Goal: Check status: Check status

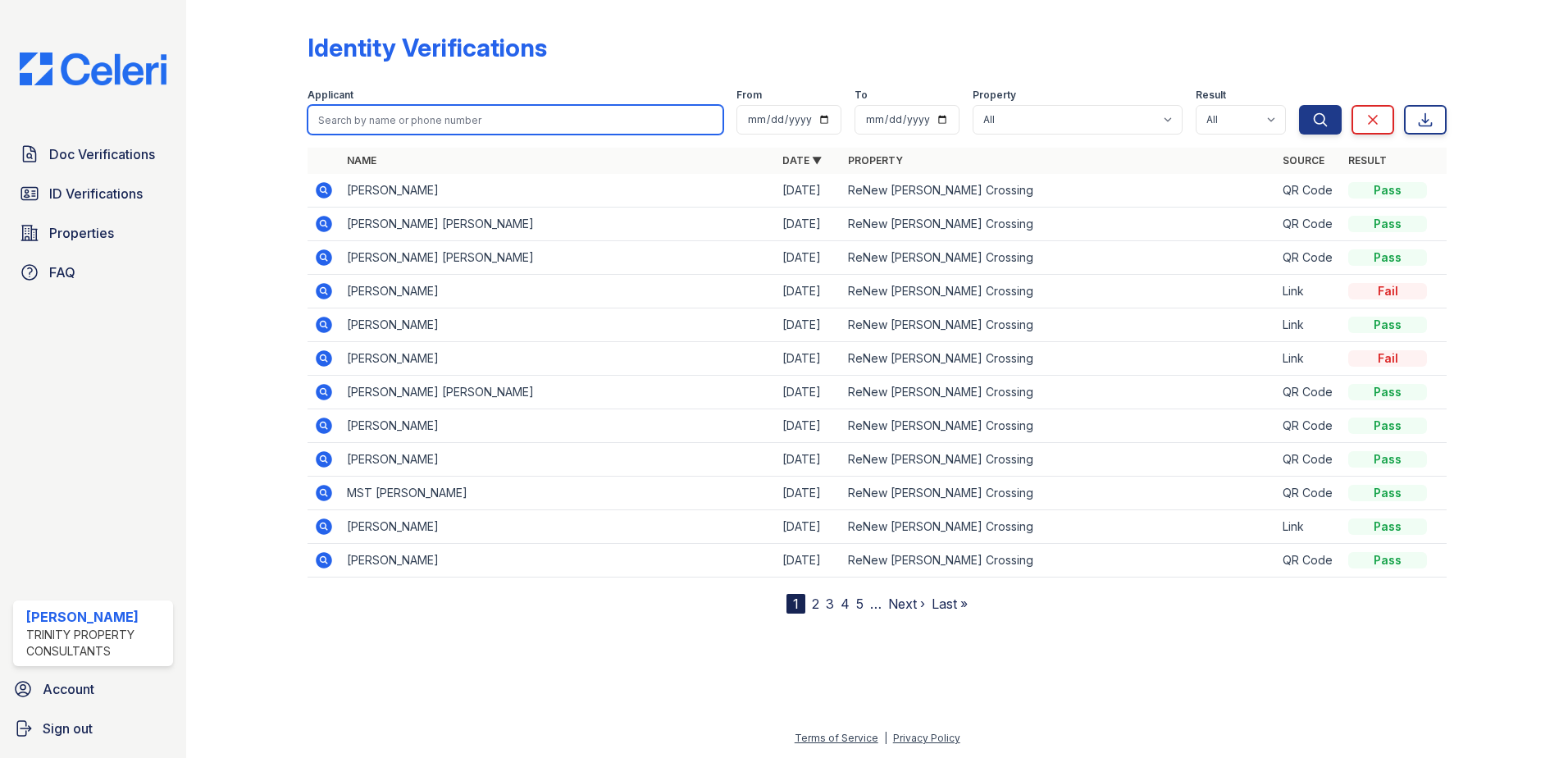
click at [378, 116] on input "search" at bounding box center [515, 120] width 416 height 30
paste input "https://renewhowardcrossing.petscreening.com"
type input "https://renewhowardcrossing.petscreening.com"
drag, startPoint x: 551, startPoint y: 124, endPoint x: -4, endPoint y: -25, distance: 574.7
click at [0, 0] on html "Doc Verifications ID Verifications Properties FAQ Veronica Dardon Trinity Prope…" at bounding box center [784, 379] width 1568 height 758
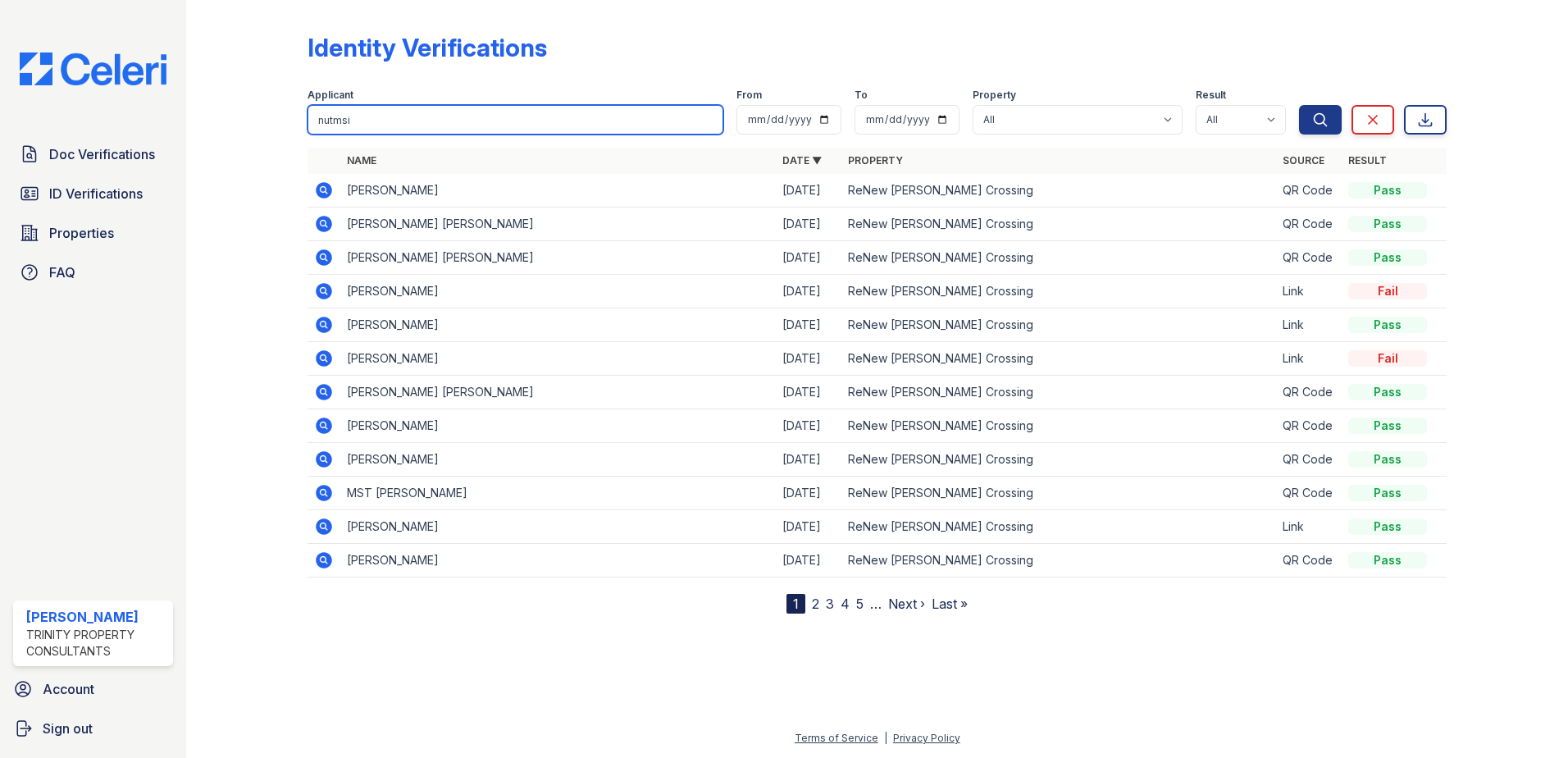
type input "nutmsi"
click at [1298, 105] on button "Search" at bounding box center [1320, 120] width 42 height 30
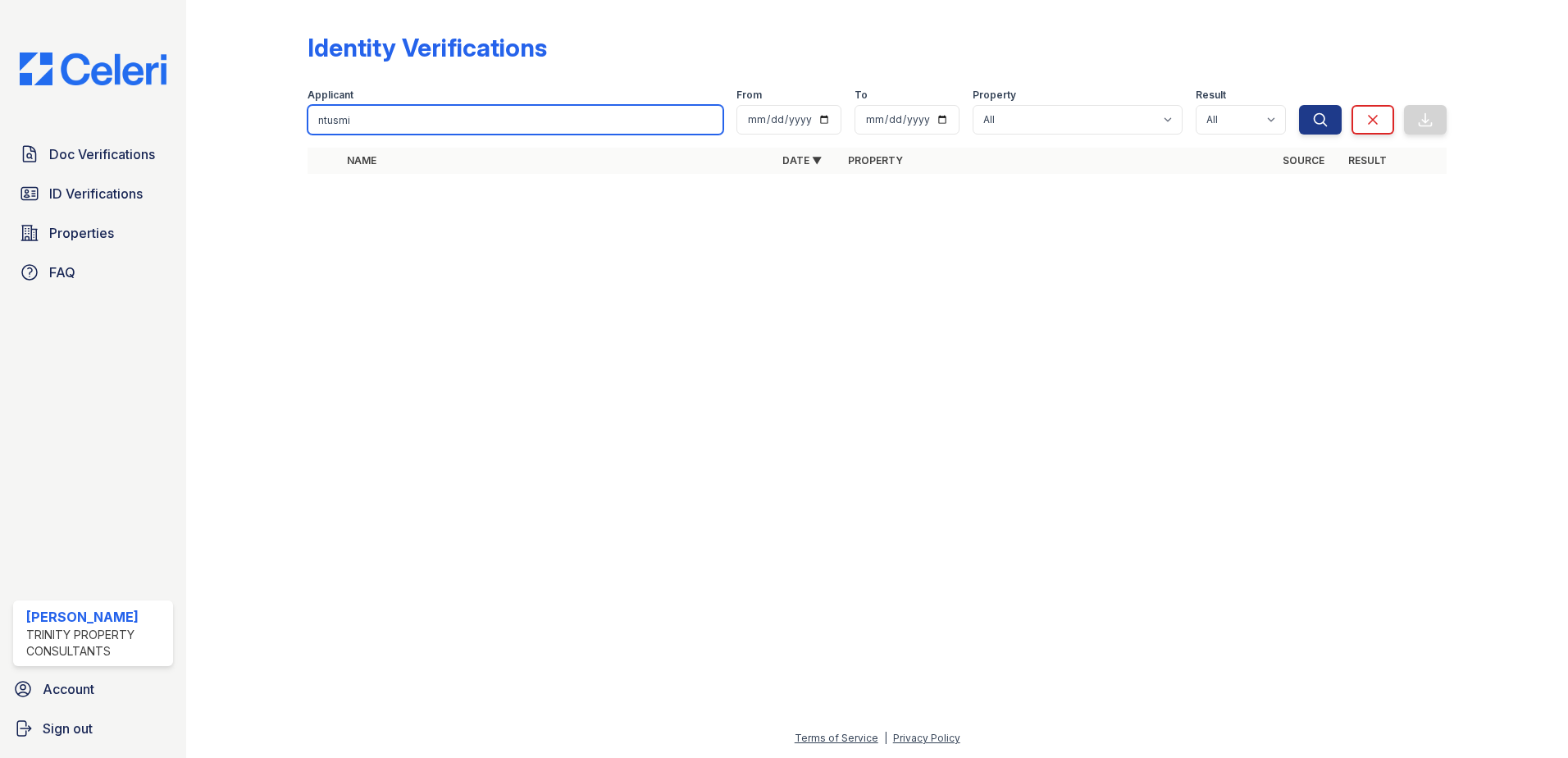
type input "ntusmi"
click at [1298, 105] on button "Search" at bounding box center [1320, 120] width 42 height 30
drag, startPoint x: 355, startPoint y: 113, endPoint x: 0, endPoint y: 109, distance: 355.0
click at [0, 108] on html "Doc Verifications ID Verifications Properties FAQ Veronica Dardon Trinity Prope…" at bounding box center [784, 379] width 1568 height 758
paste input "Ntumsi"
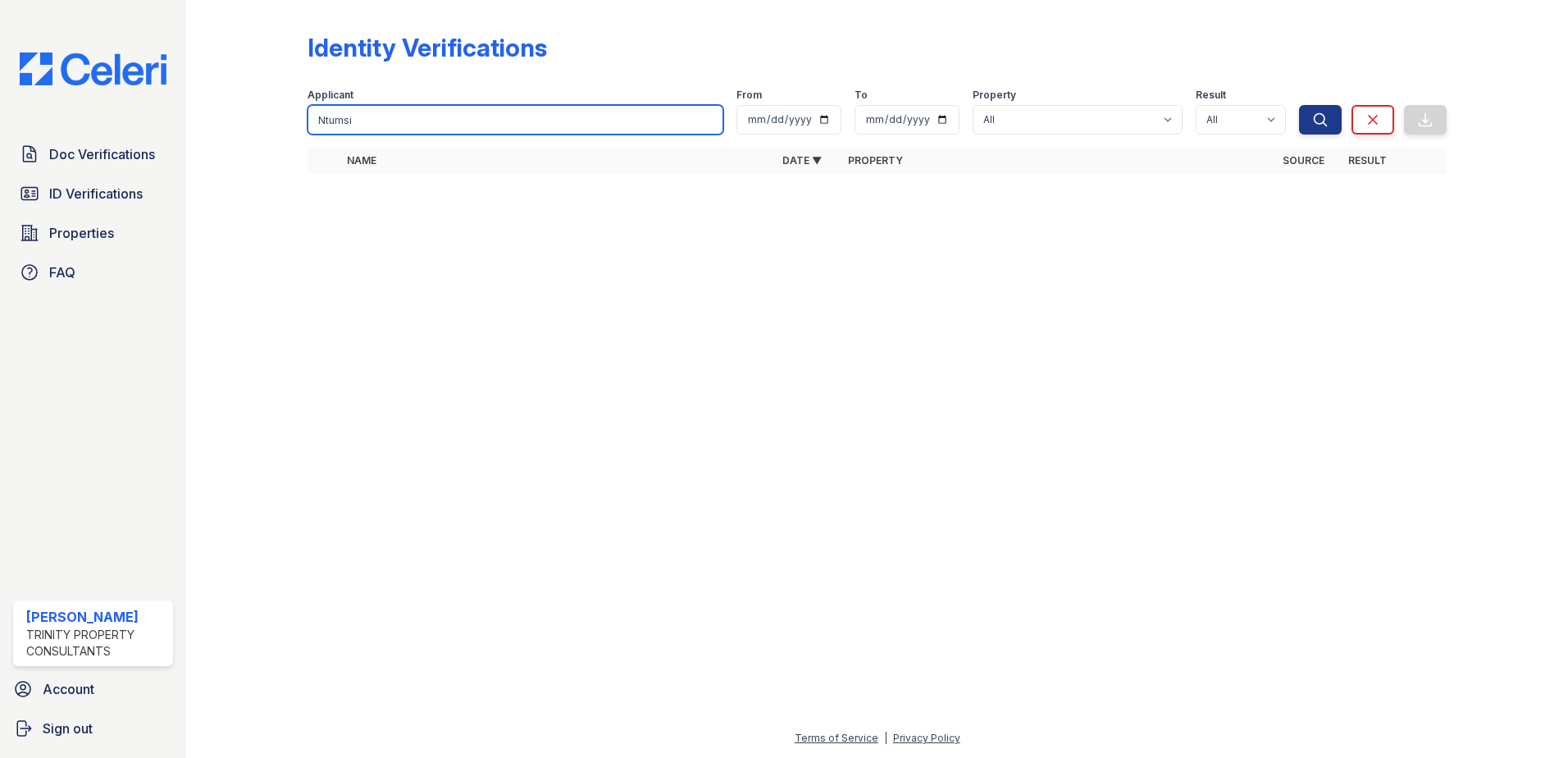
type input "Ntumsi"
click at [1298, 105] on button "Search" at bounding box center [1320, 120] width 42 height 30
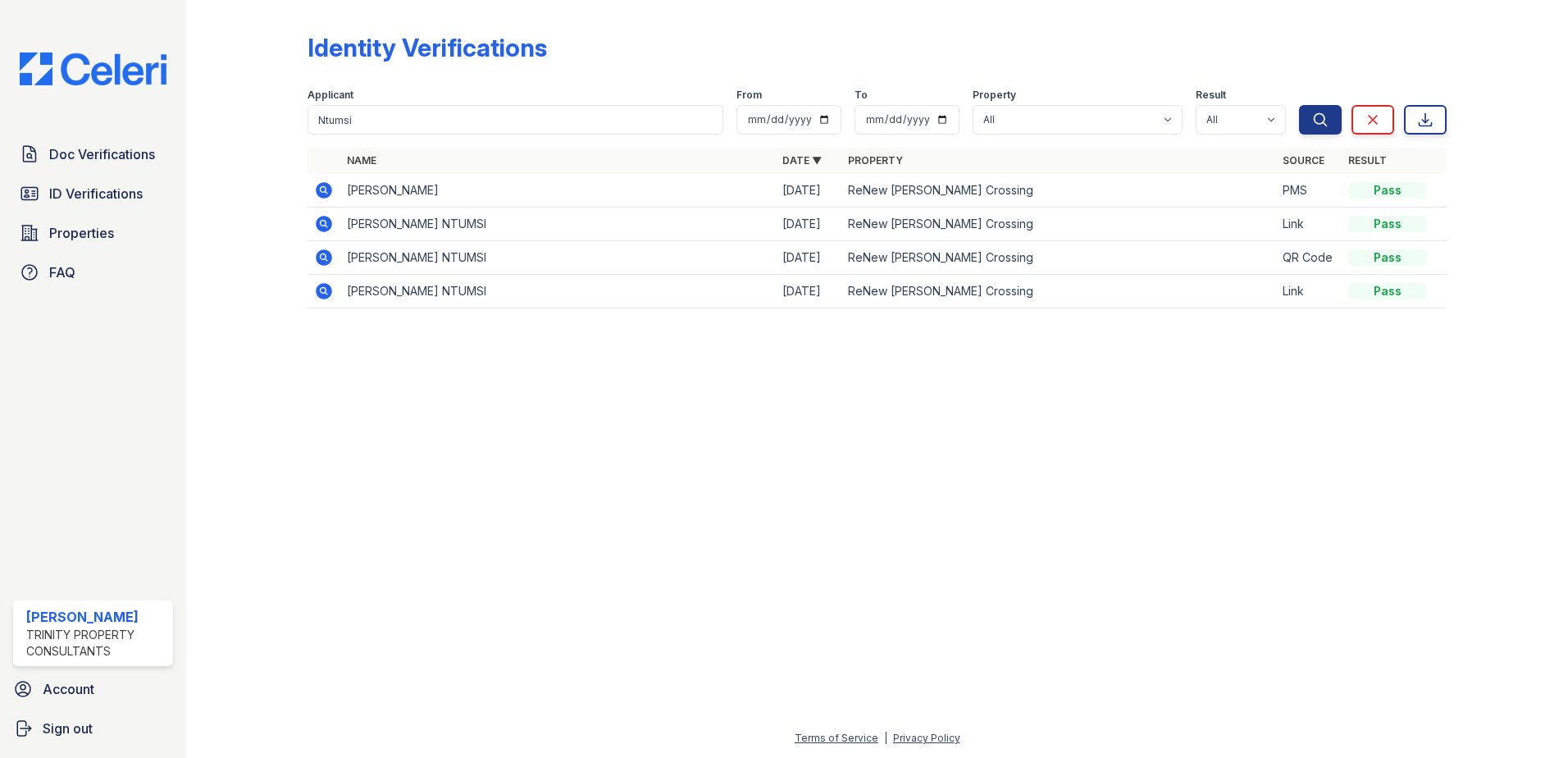
click at [326, 195] on icon at bounding box center [323, 190] width 17 height 17
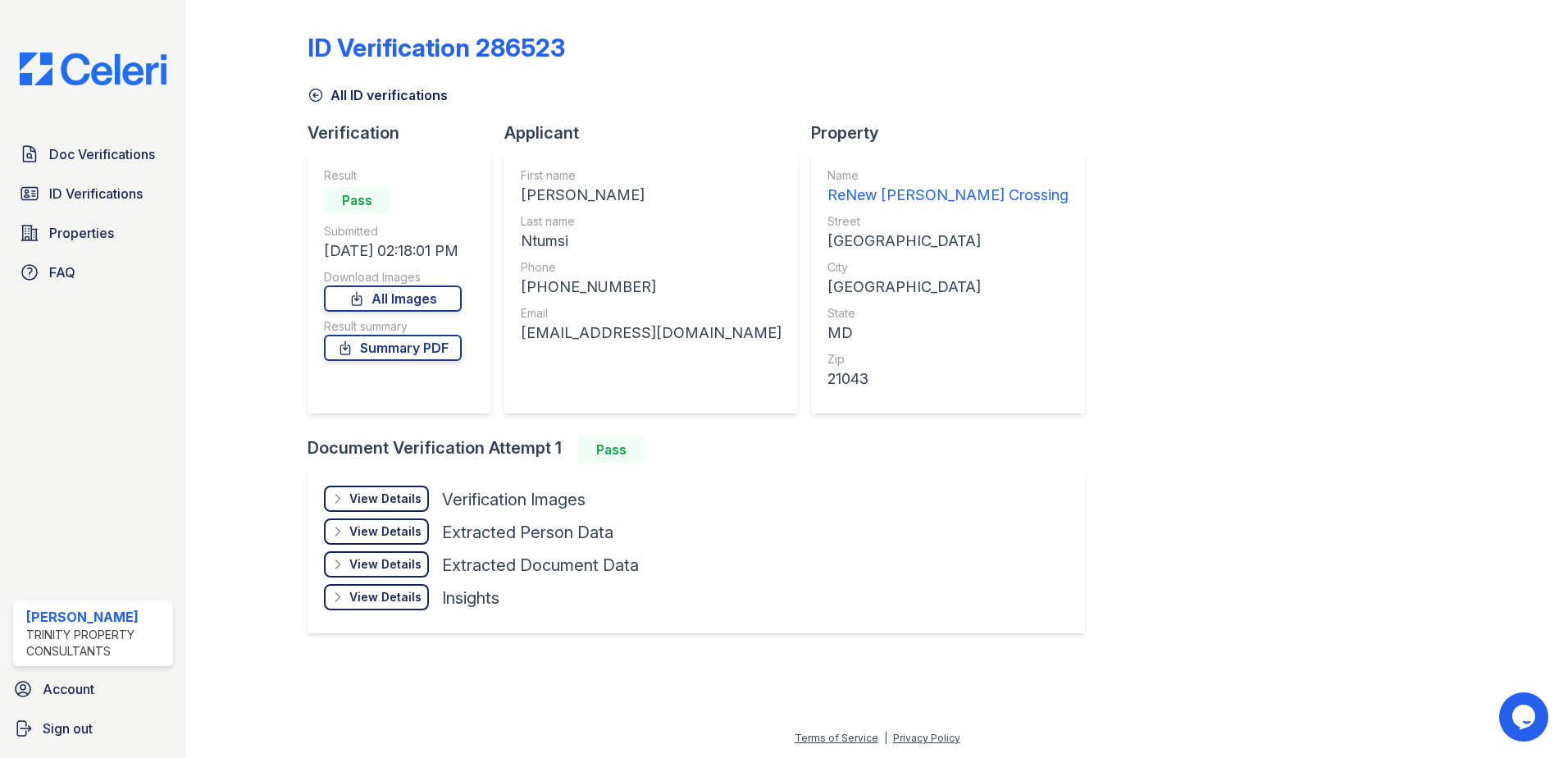
click at [390, 487] on div "View Details Details" at bounding box center [376, 499] width 105 height 26
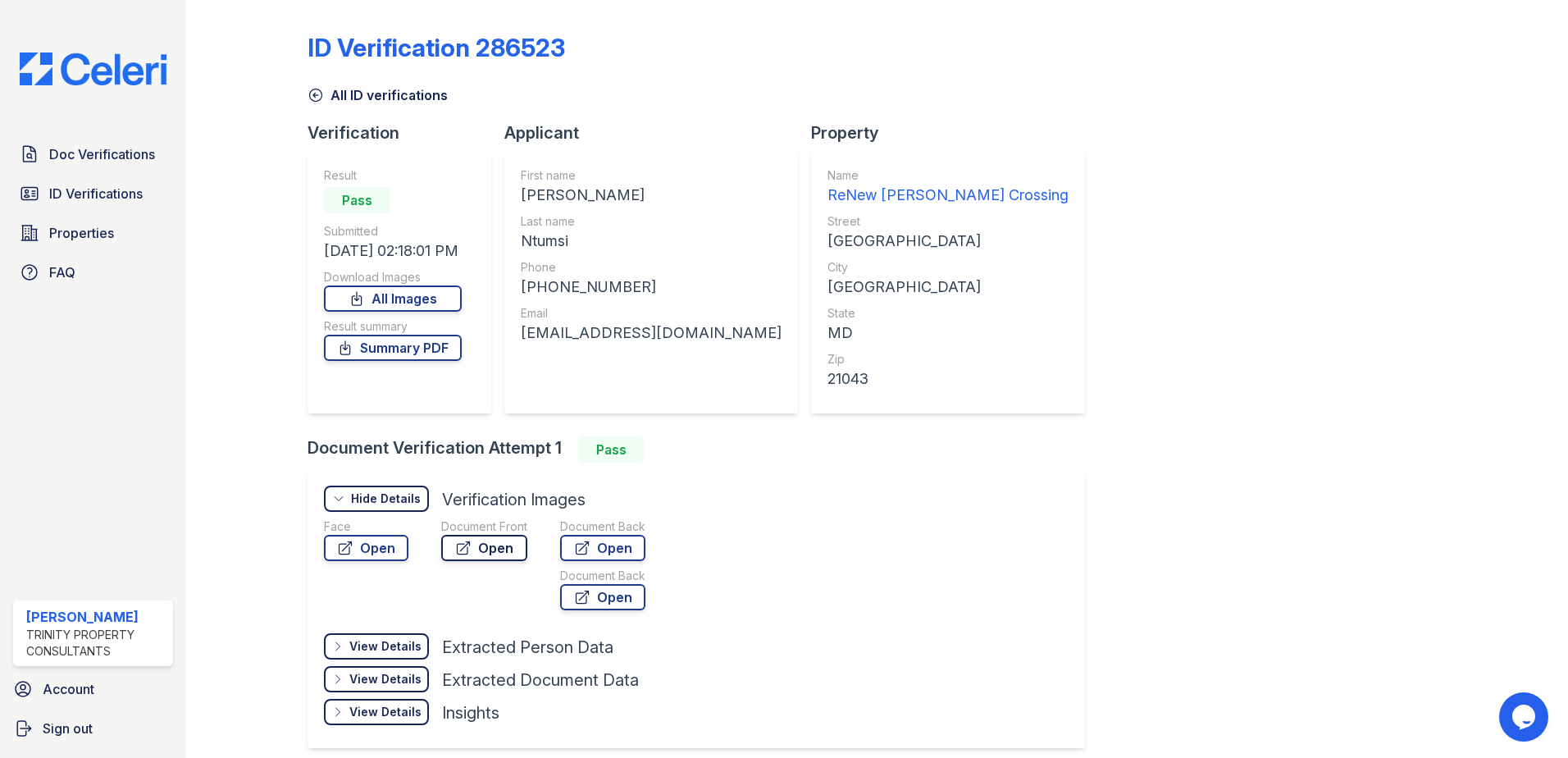
click at [463, 541] on icon at bounding box center [463, 547] width 17 height 17
click at [314, 100] on icon at bounding box center [315, 95] width 17 height 17
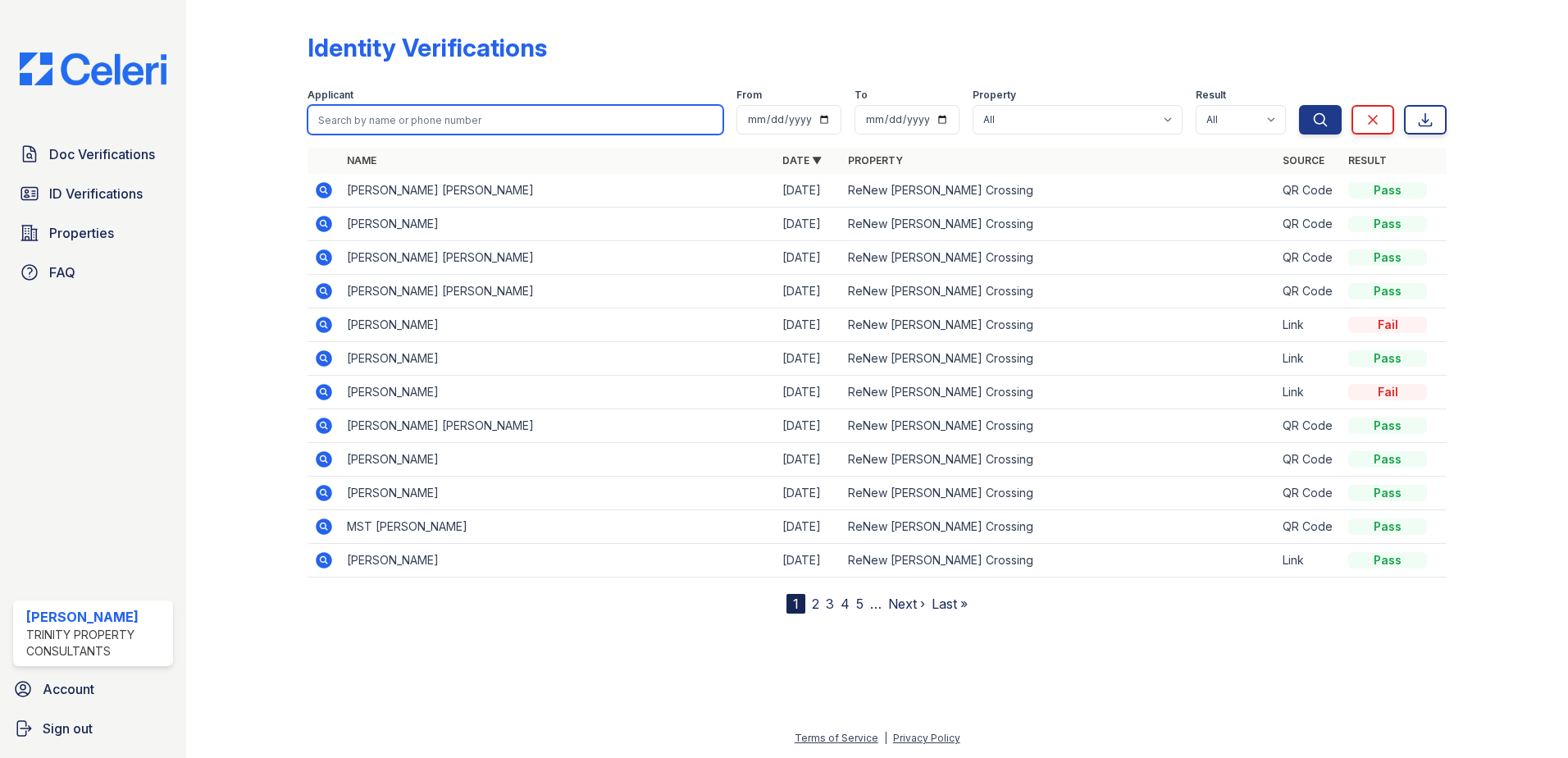
click at [338, 123] on input "search" at bounding box center [515, 120] width 416 height 30
paste input "Ntumsi"
type input "Ntumsi"
click at [1298, 105] on button "Search" at bounding box center [1320, 120] width 42 height 30
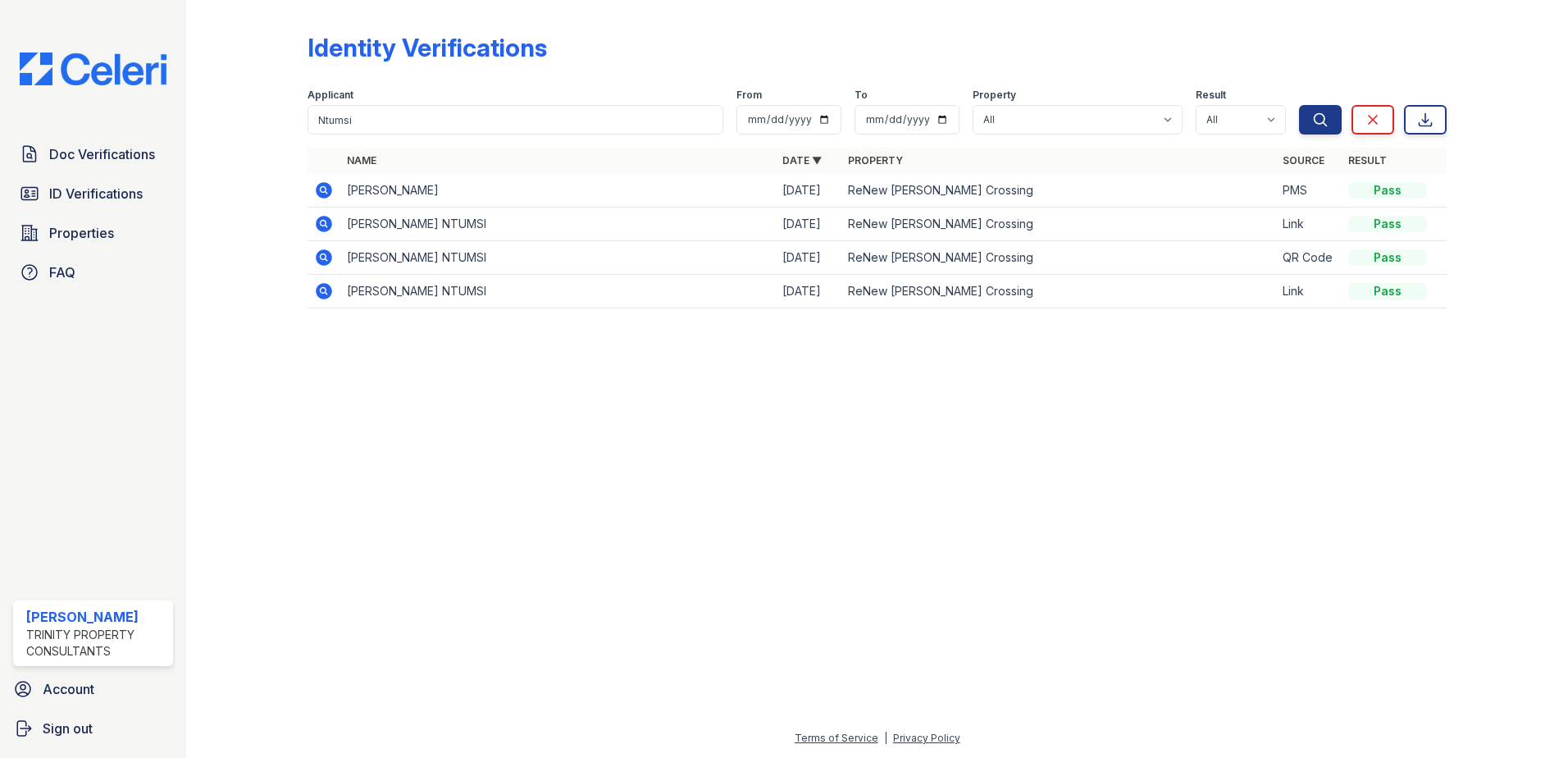
click at [324, 191] on icon at bounding box center [322, 189] width 4 height 4
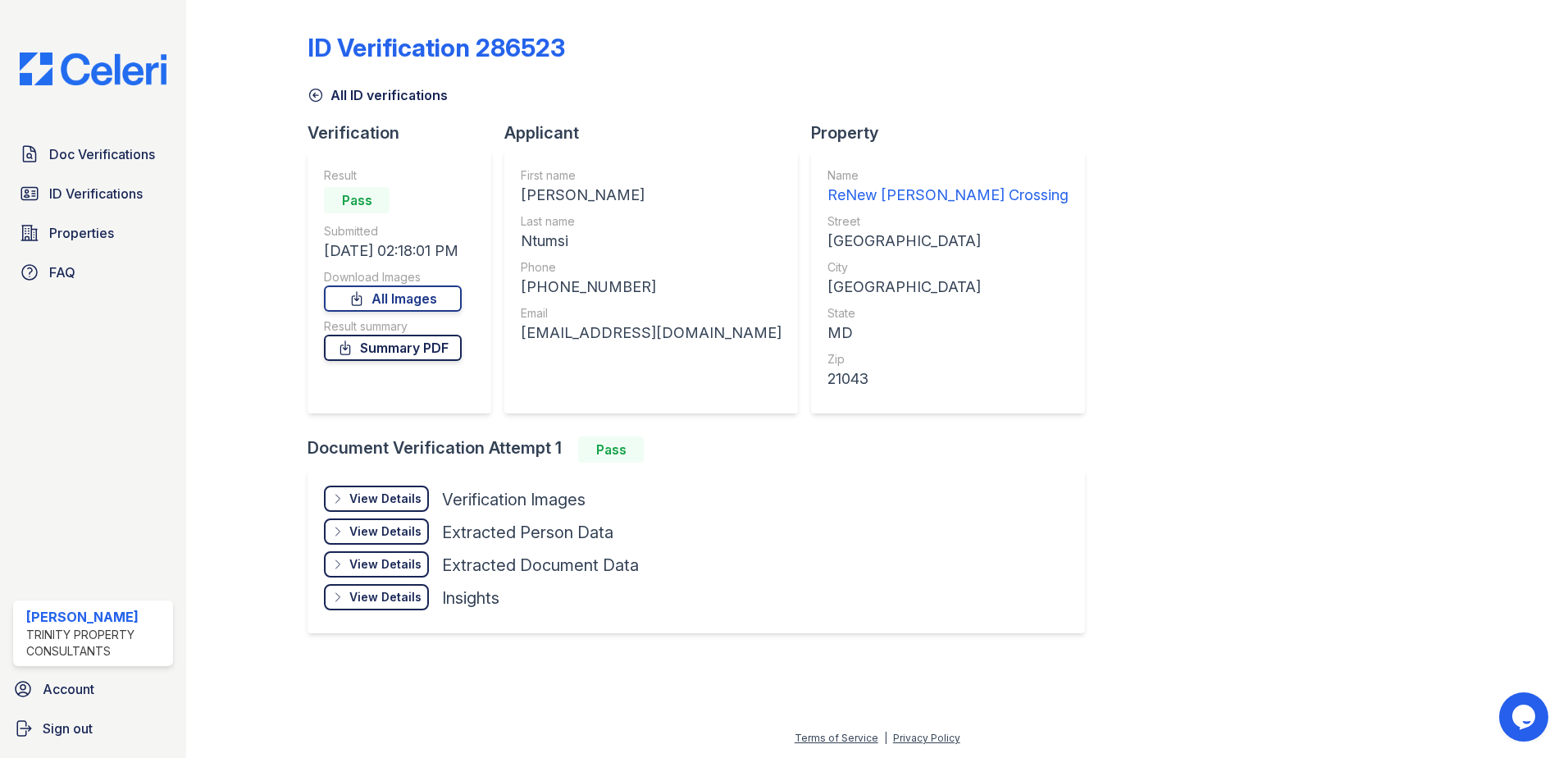
click at [365, 340] on link "Summary PDF" at bounding box center [393, 348] width 137 height 26
click at [309, 93] on icon at bounding box center [315, 95] width 17 height 17
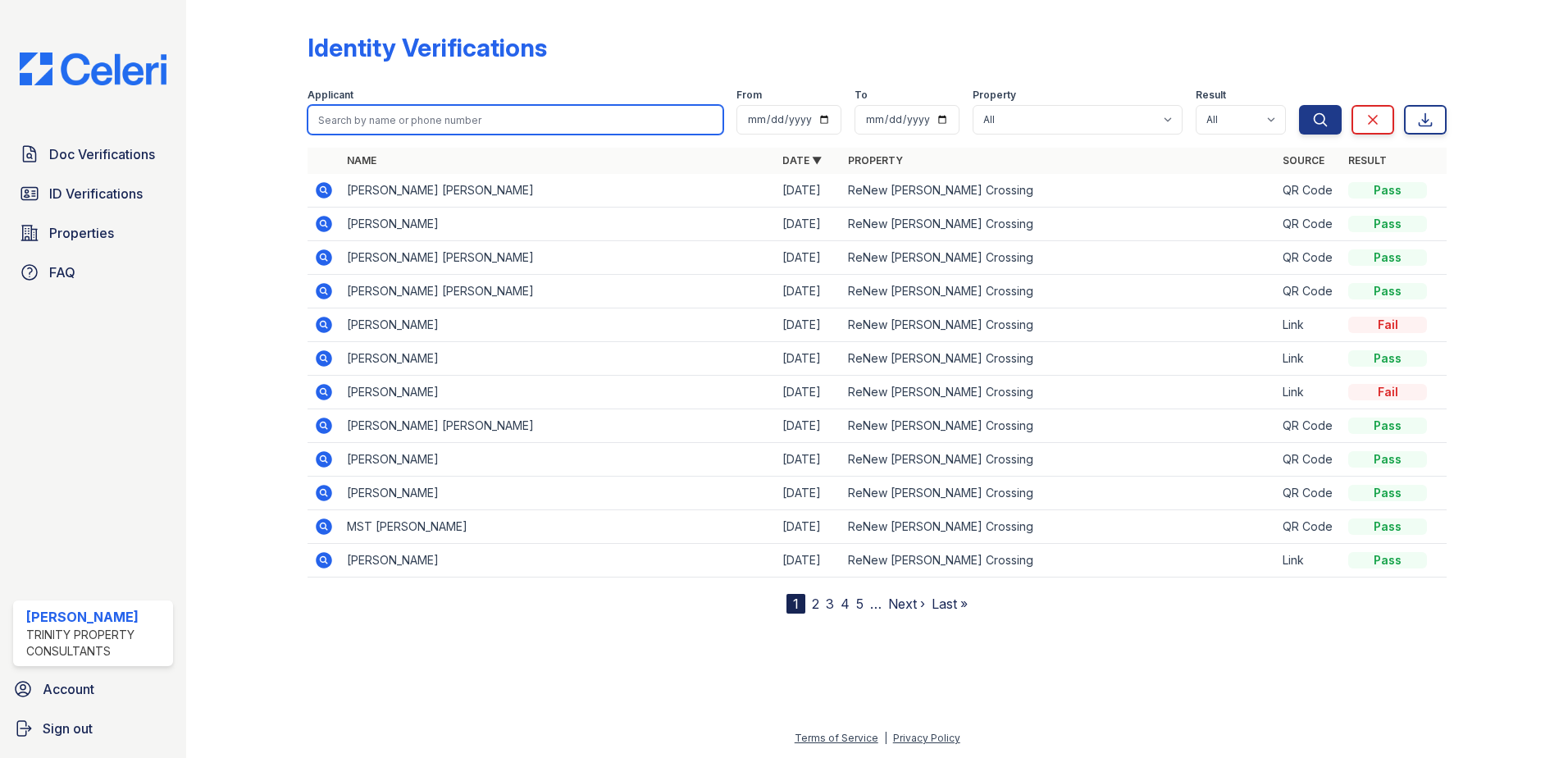
click at [337, 119] on input "search" at bounding box center [515, 120] width 416 height 30
paste input "Ntumsi"
type input "Ntumsi"
click at [1298, 105] on button "Search" at bounding box center [1320, 120] width 42 height 30
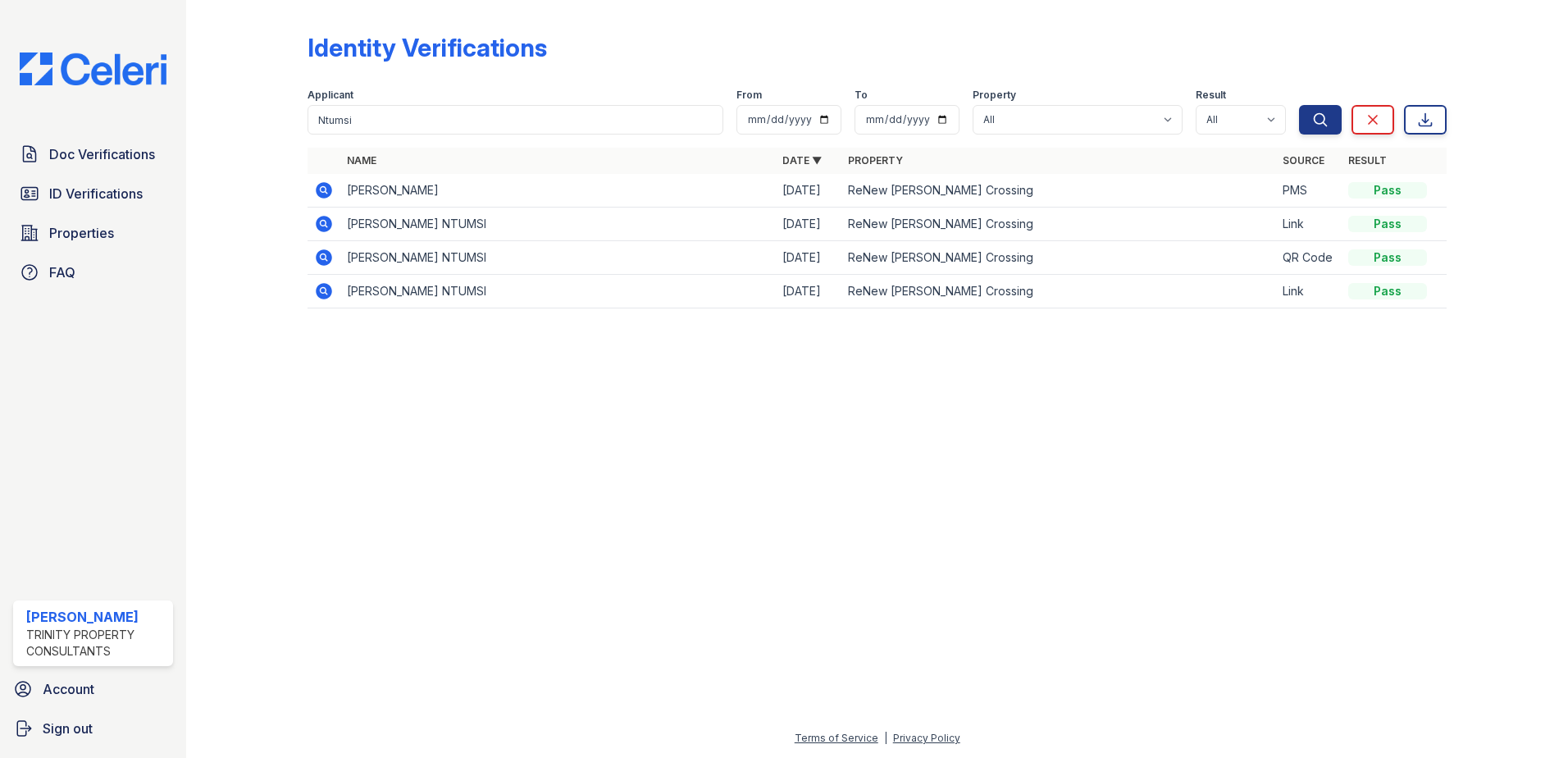
click at [329, 219] on icon at bounding box center [323, 224] width 17 height 17
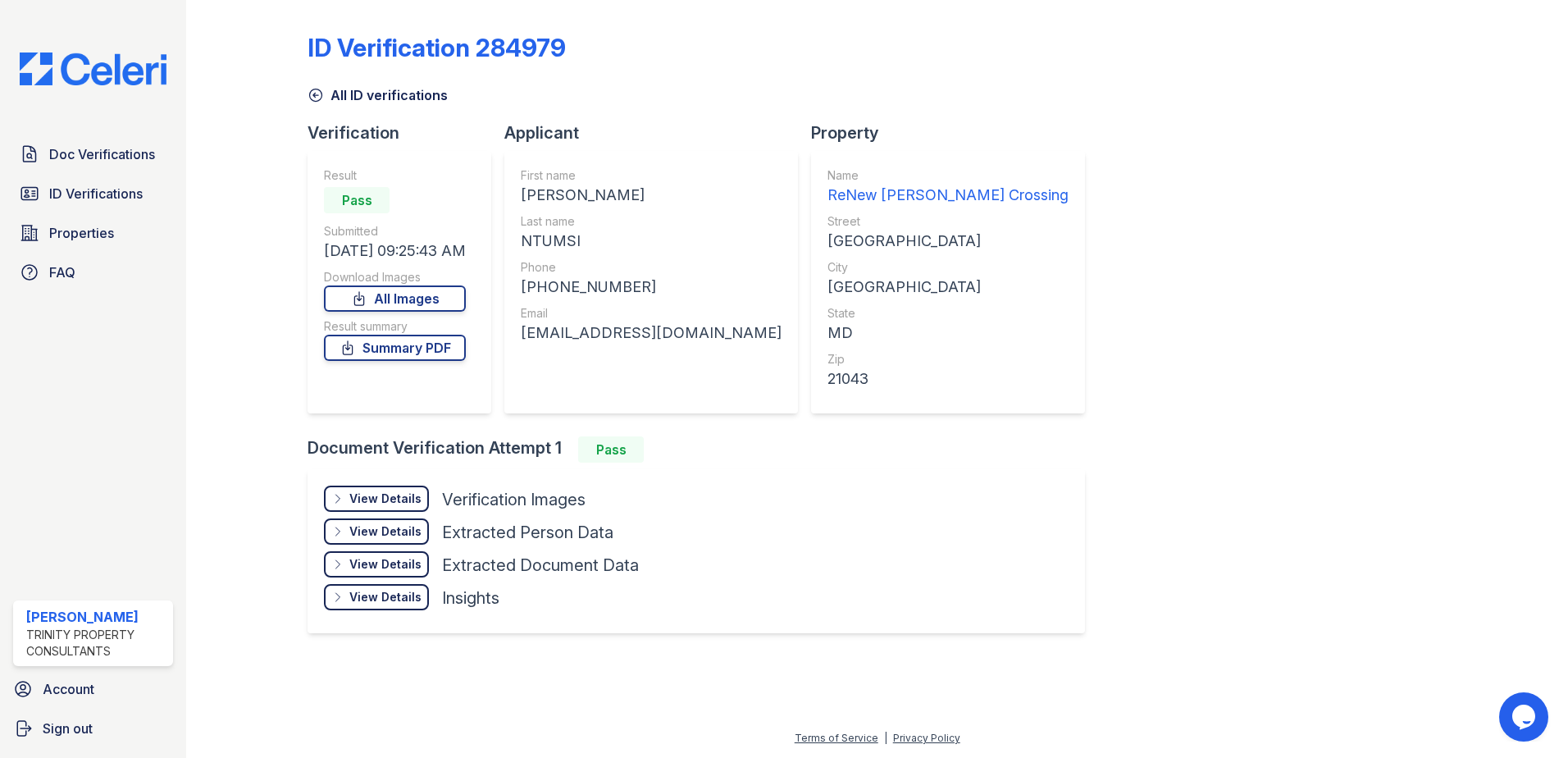
click at [389, 502] on div "View Details" at bounding box center [386, 499] width 72 height 17
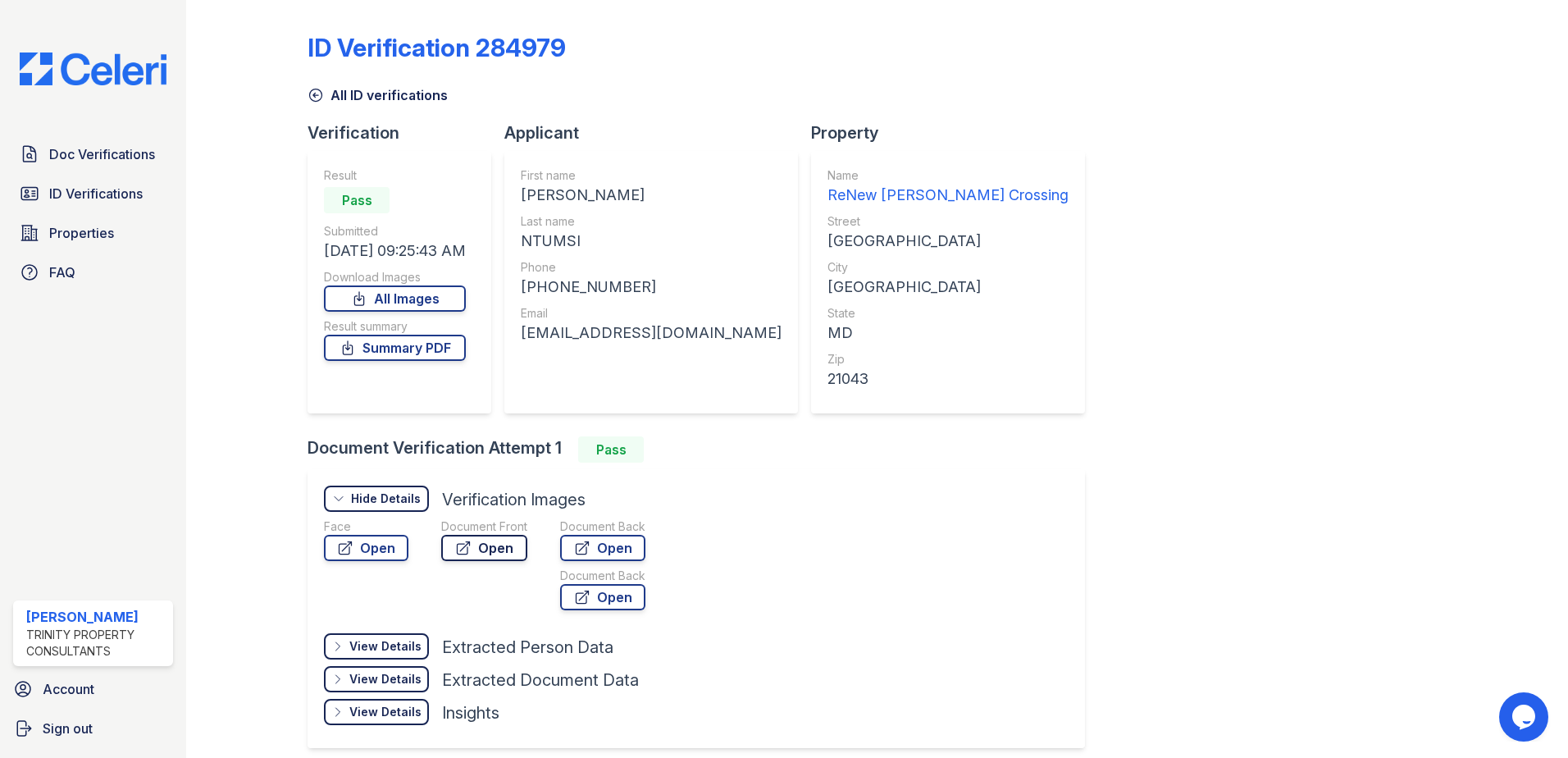
click at [487, 543] on link "Open" at bounding box center [484, 548] width 86 height 26
click at [319, 93] on icon at bounding box center [315, 95] width 17 height 17
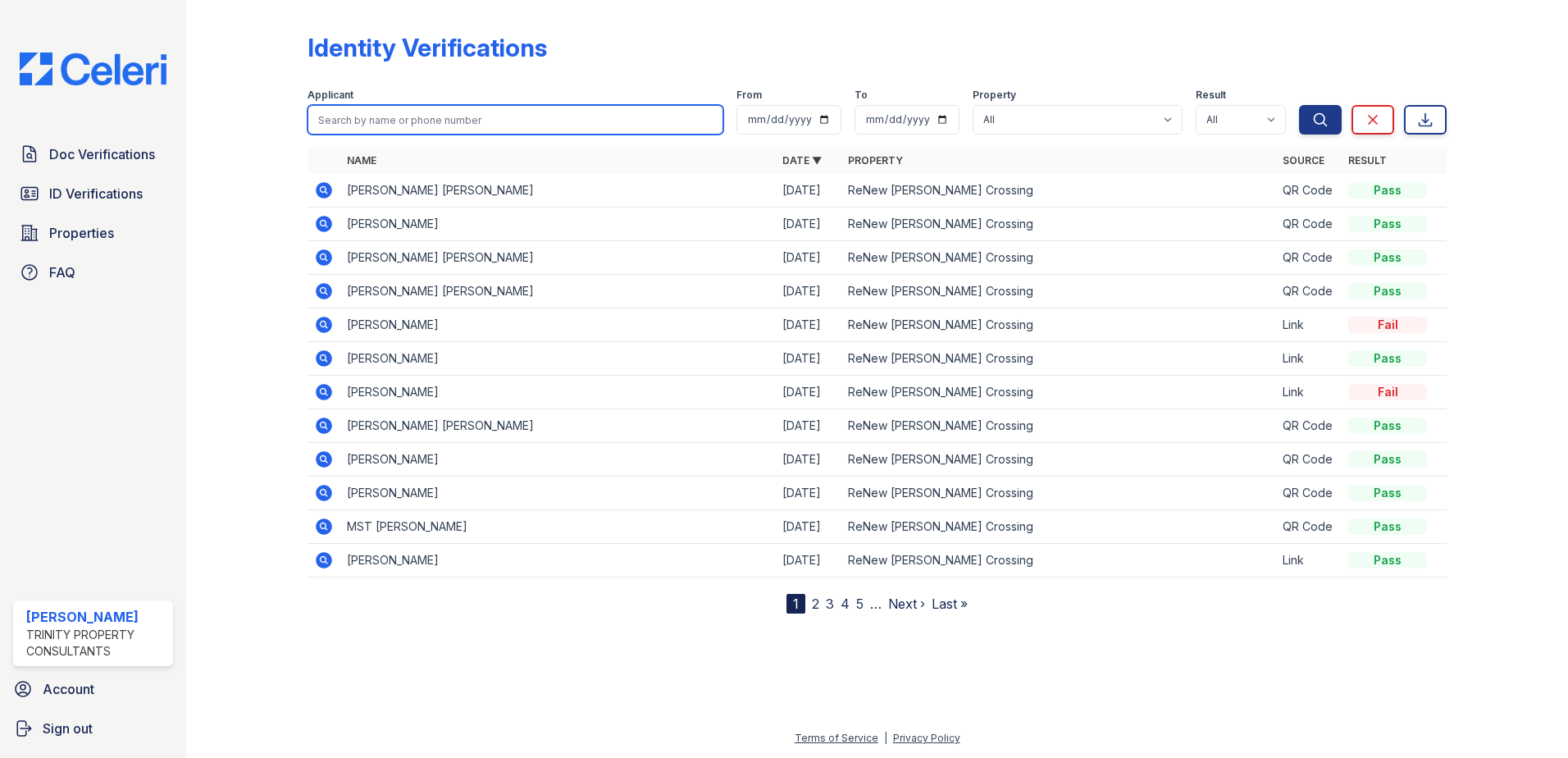
click at [391, 122] on input "search" at bounding box center [515, 120] width 416 height 30
paste input "Ntumsi"
type input "Ntumsi"
click at [1298, 105] on button "Search" at bounding box center [1320, 120] width 42 height 30
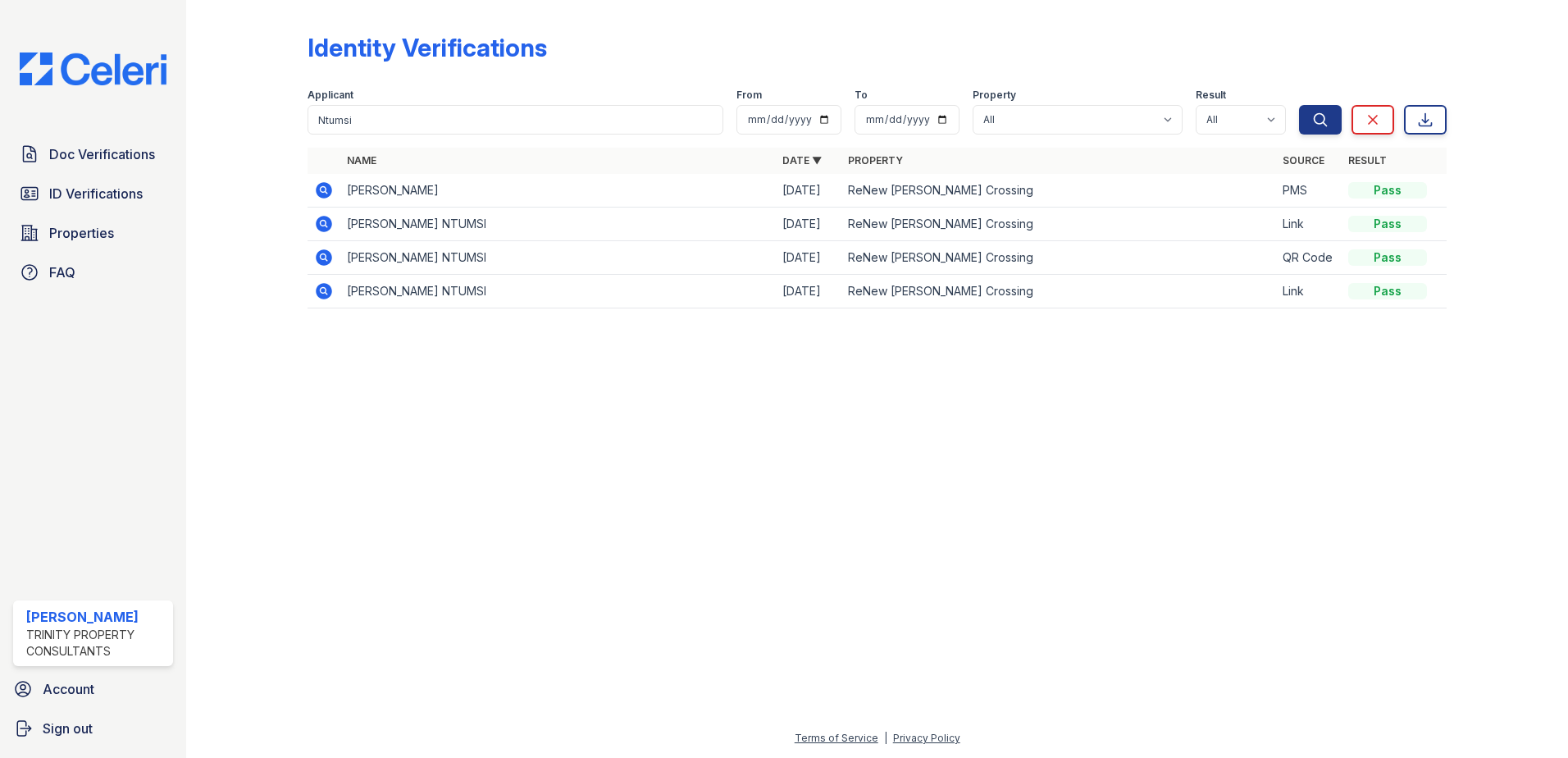
click at [328, 260] on icon at bounding box center [323, 257] width 17 height 17
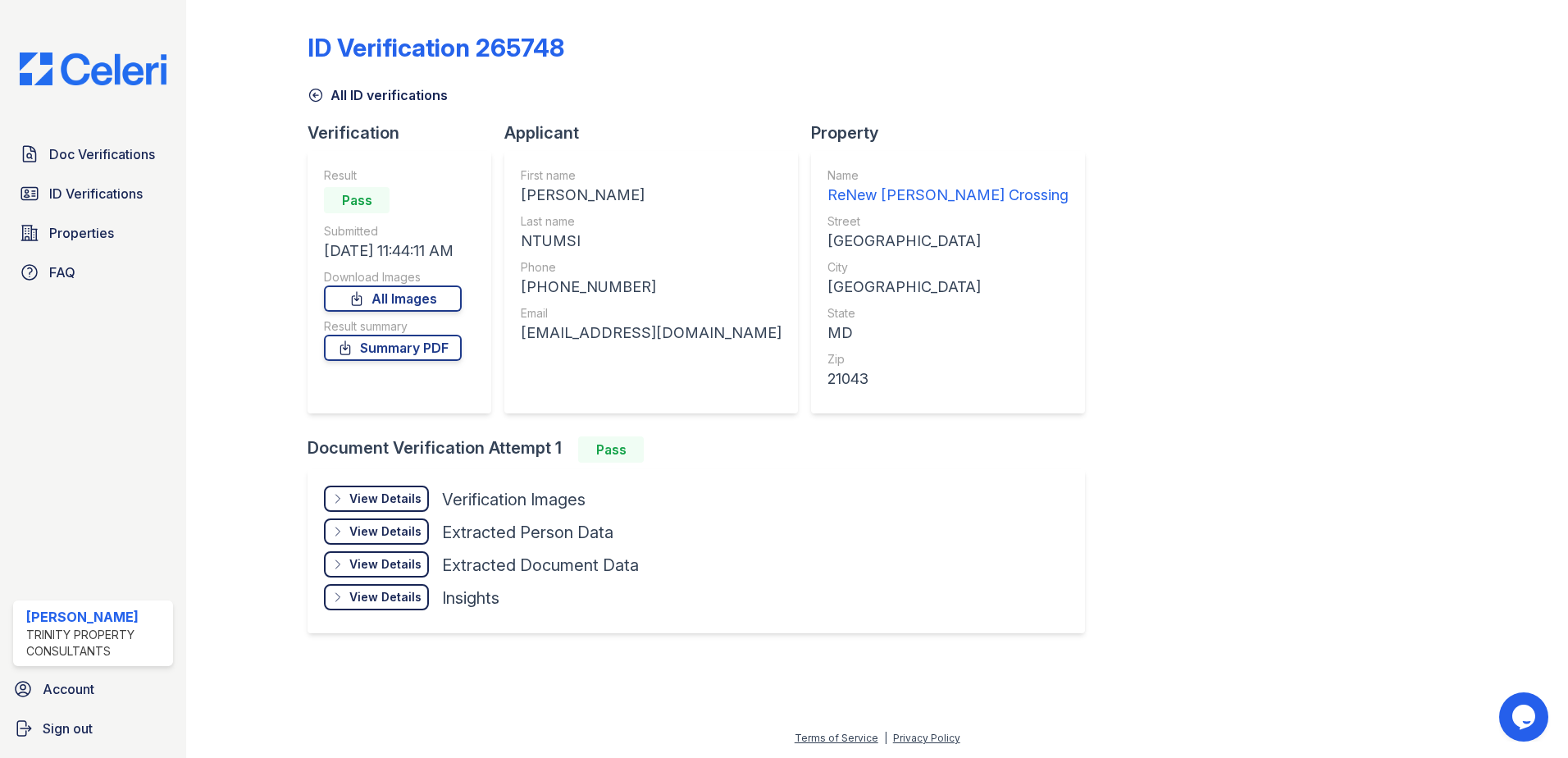
click at [415, 502] on div "View Details" at bounding box center [386, 499] width 72 height 17
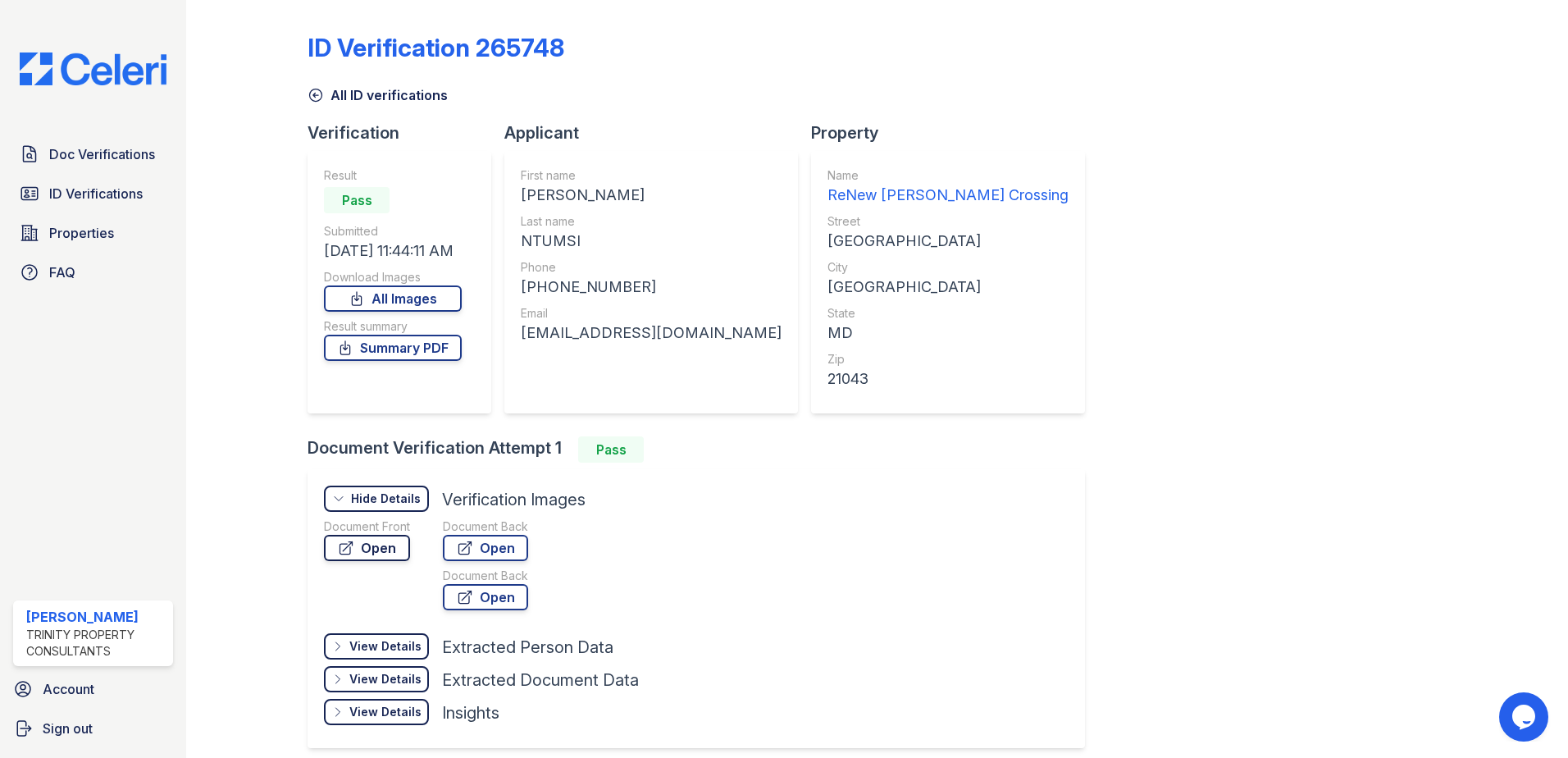
click at [394, 548] on link "Open" at bounding box center [367, 548] width 86 height 26
click at [133, 160] on span "Doc Verifications" at bounding box center [102, 154] width 106 height 19
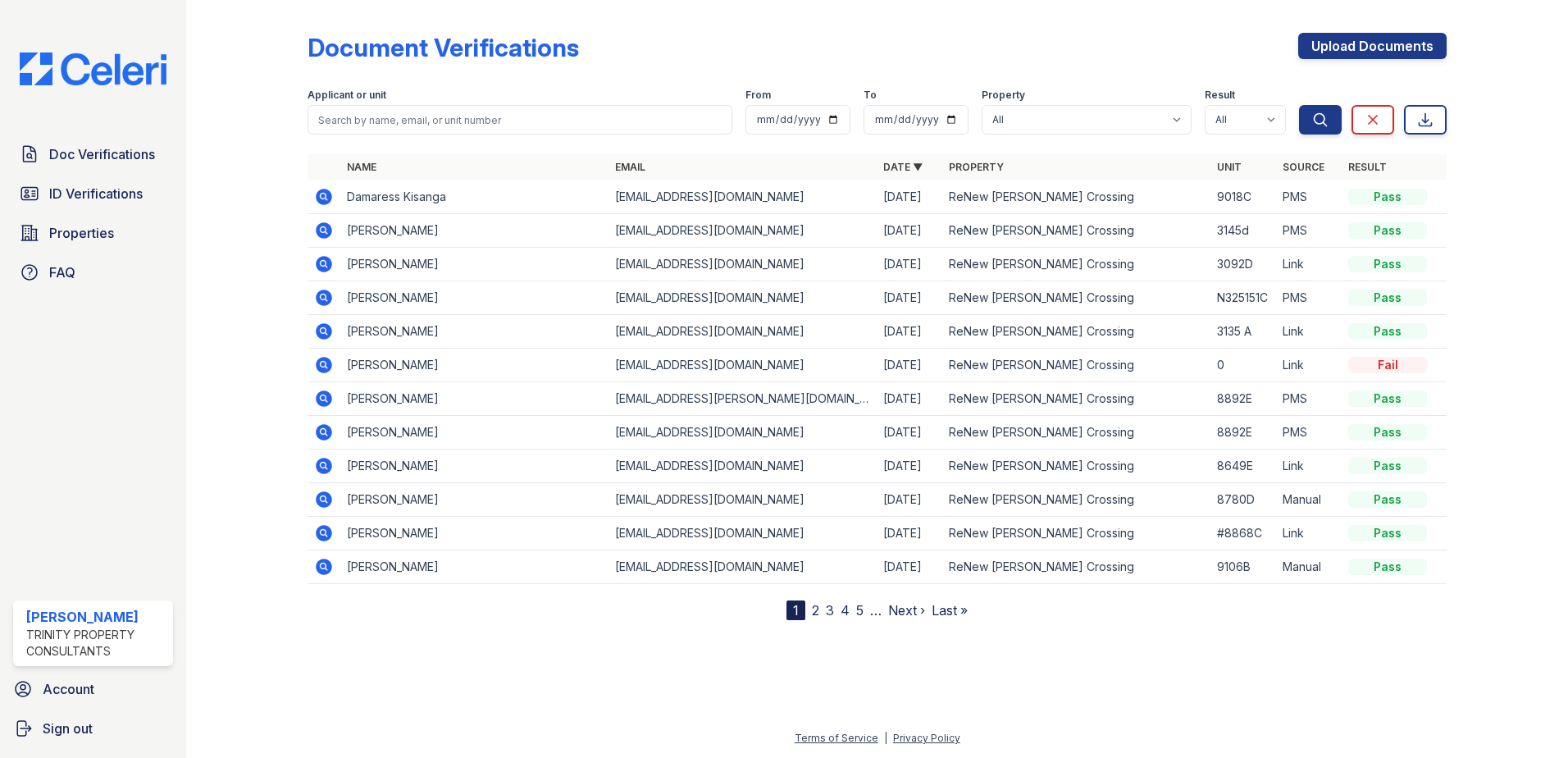
click at [418, 104] on div "Applicant or unit" at bounding box center [520, 97] width 425 height 17
click at [418, 109] on input "search" at bounding box center [520, 120] width 425 height 30
paste input "Ntumsi"
type input "Ntumsi"
click at [1298, 105] on button "Search" at bounding box center [1320, 120] width 42 height 30
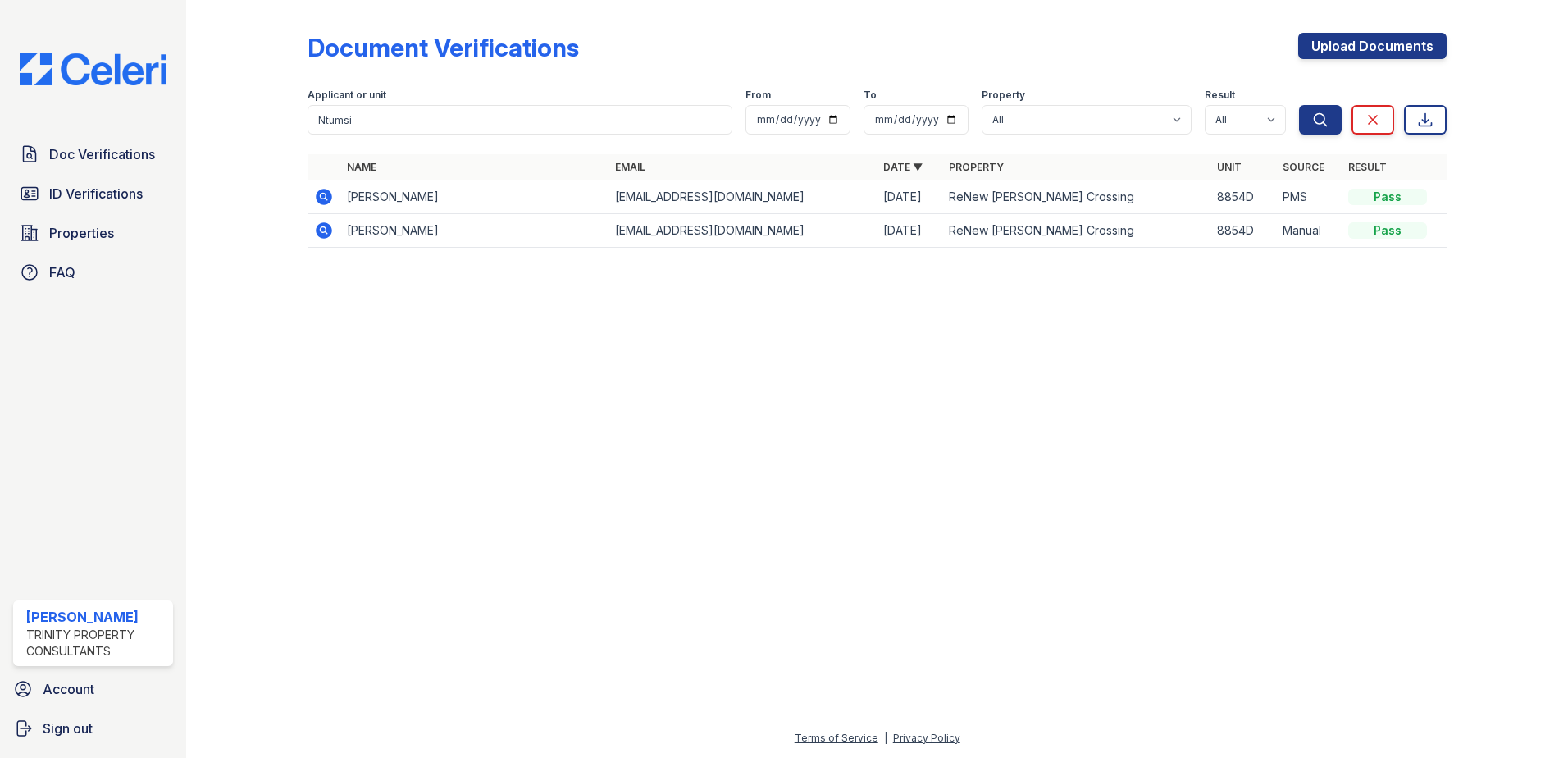
click at [329, 197] on icon at bounding box center [323, 197] width 17 height 17
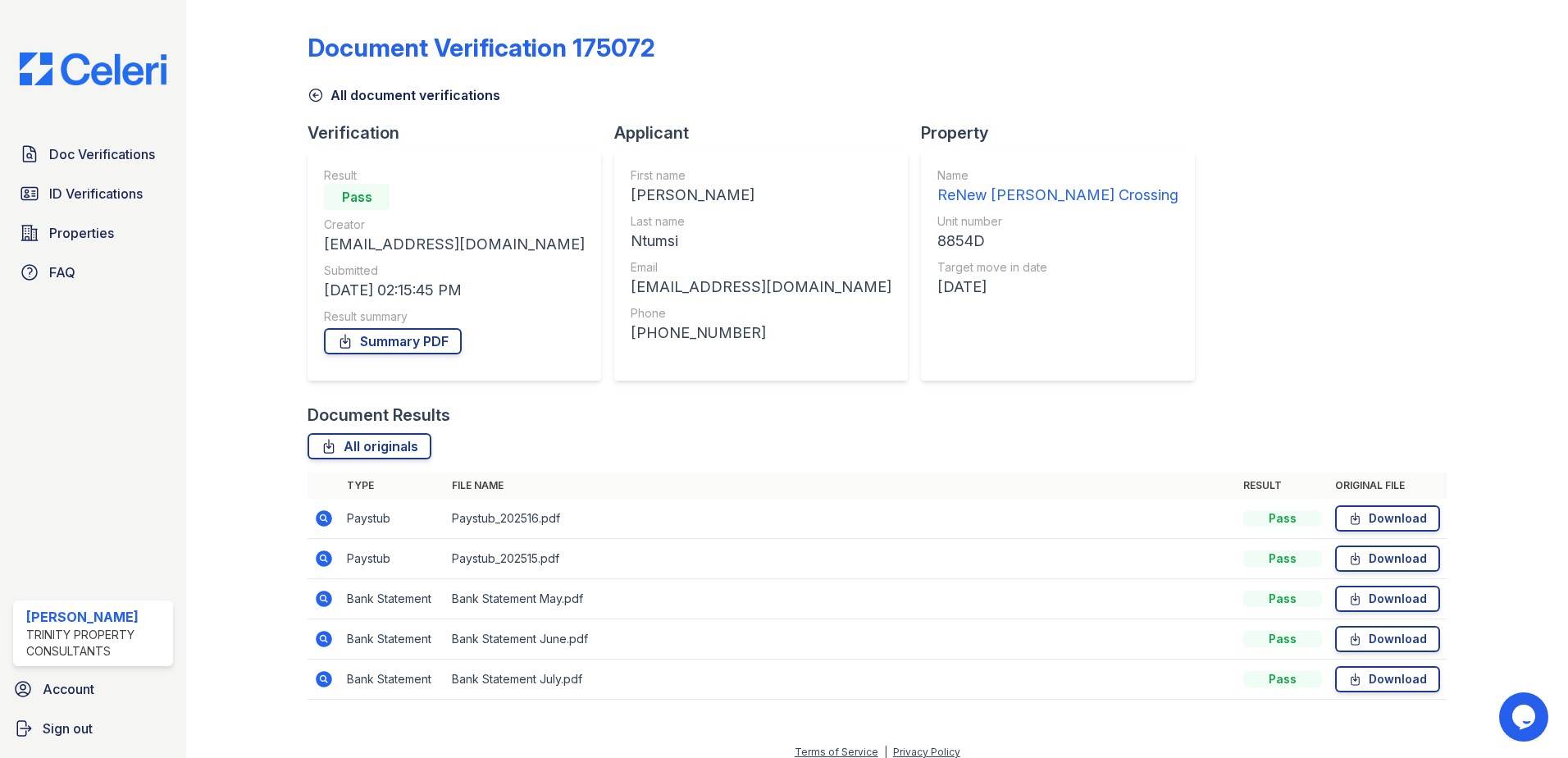
click at [326, 523] on icon at bounding box center [323, 518] width 17 height 17
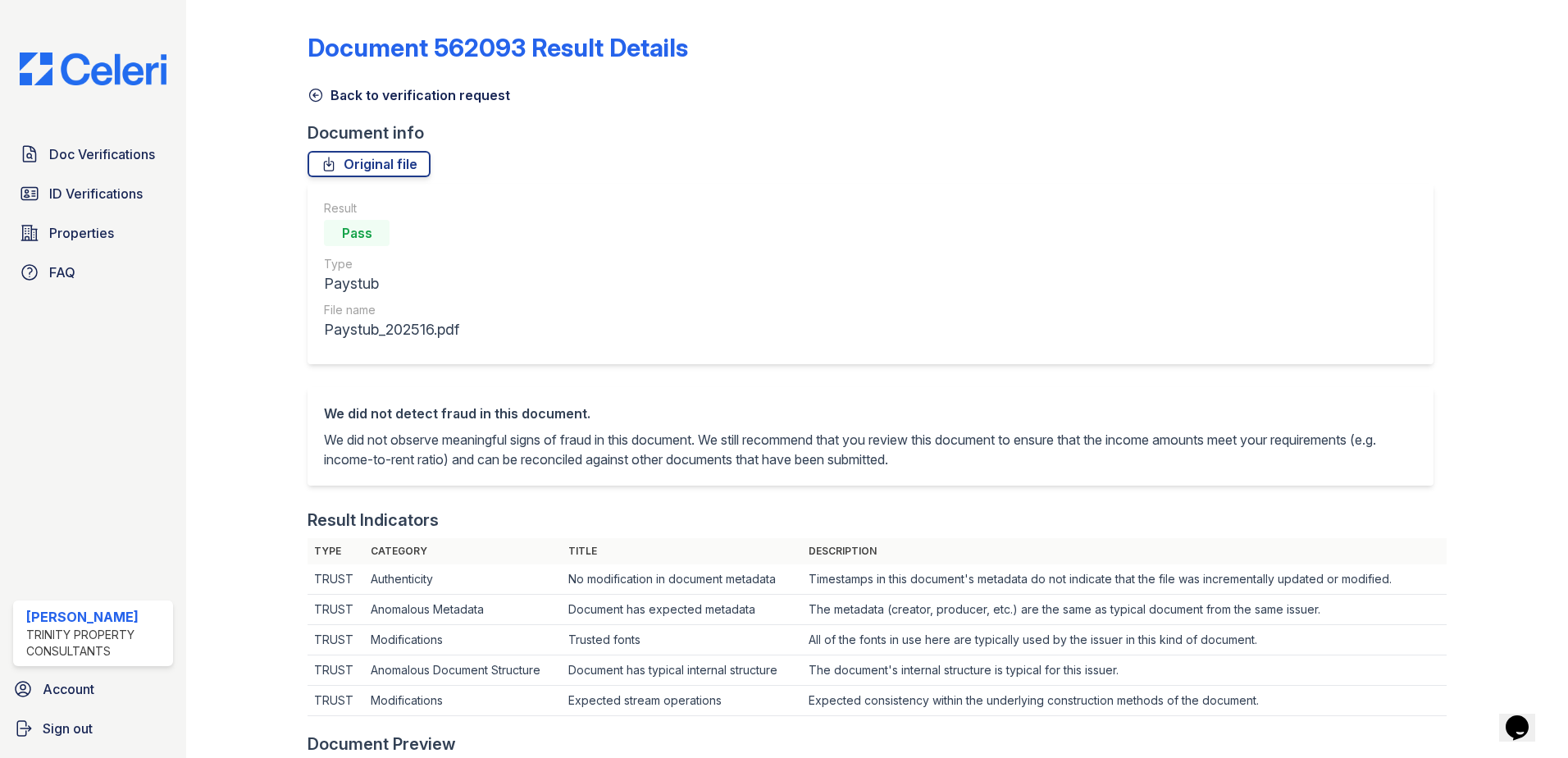
click at [314, 99] on icon at bounding box center [315, 95] width 17 height 17
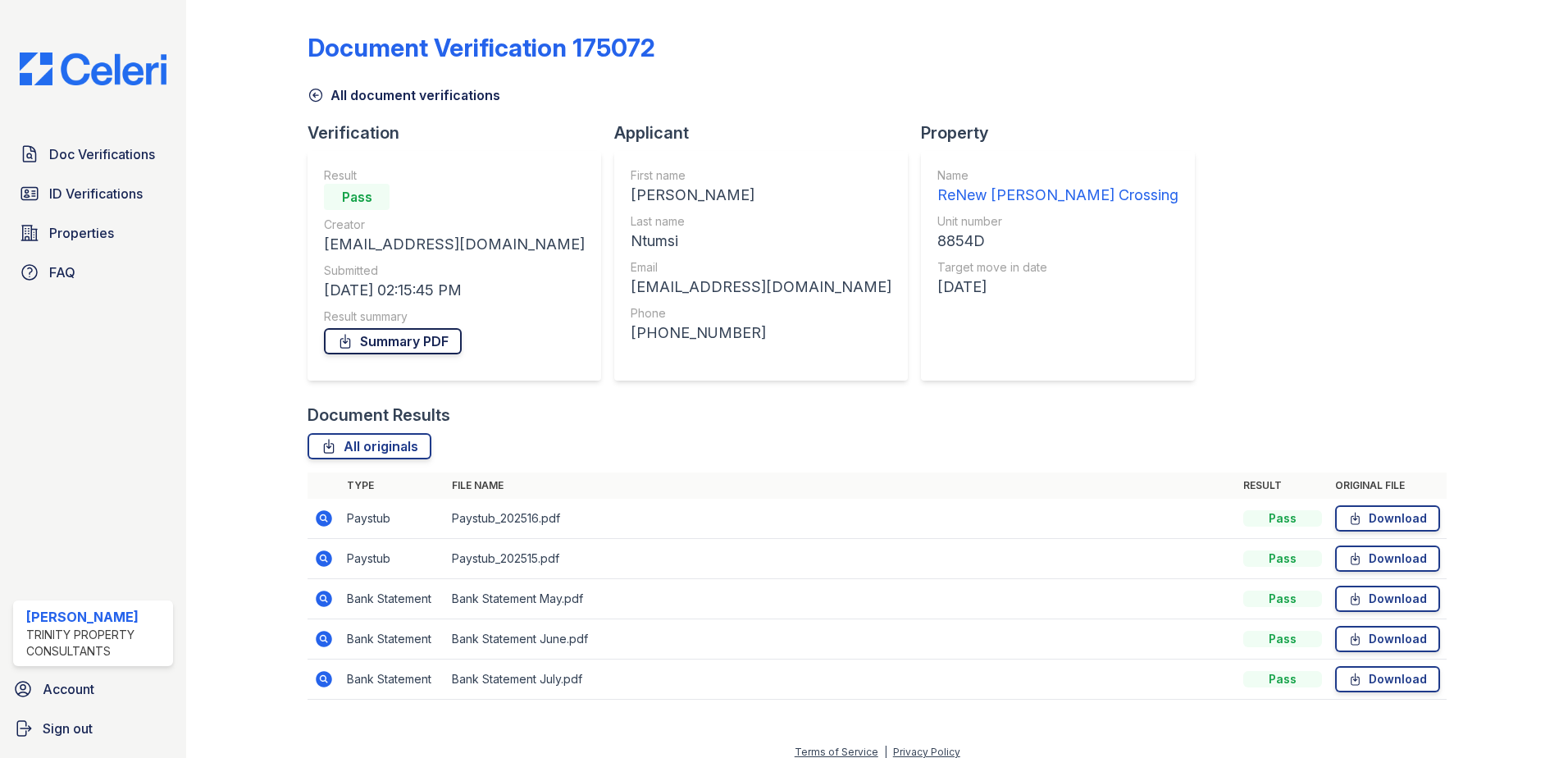
click at [385, 336] on link "Summary PDF" at bounding box center [393, 341] width 137 height 26
click at [317, 100] on icon at bounding box center [315, 95] width 17 height 17
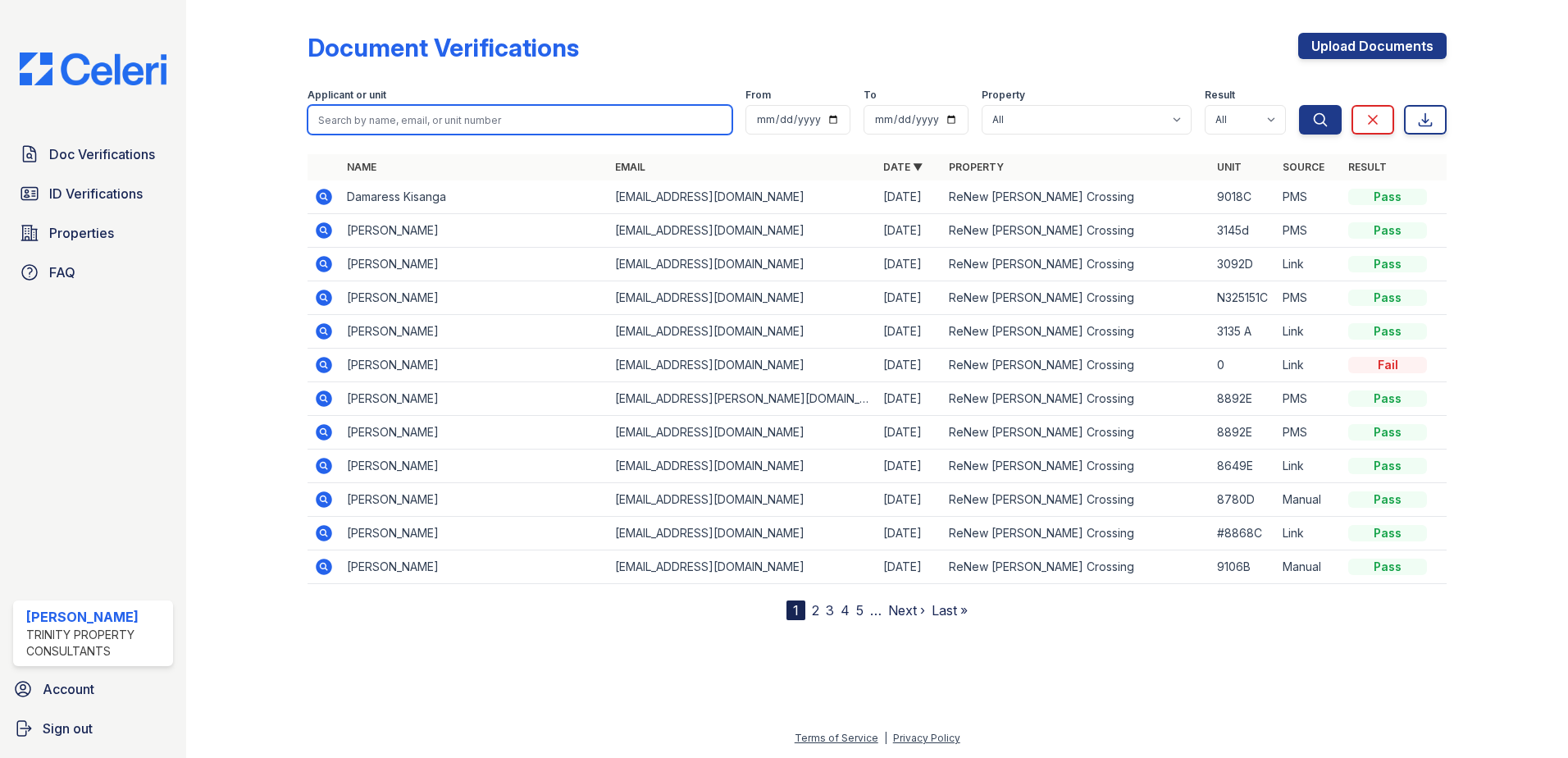
click at [445, 122] on input "search" at bounding box center [520, 120] width 425 height 30
type input "beatty"
click at [1298, 105] on button "Search" at bounding box center [1320, 120] width 42 height 30
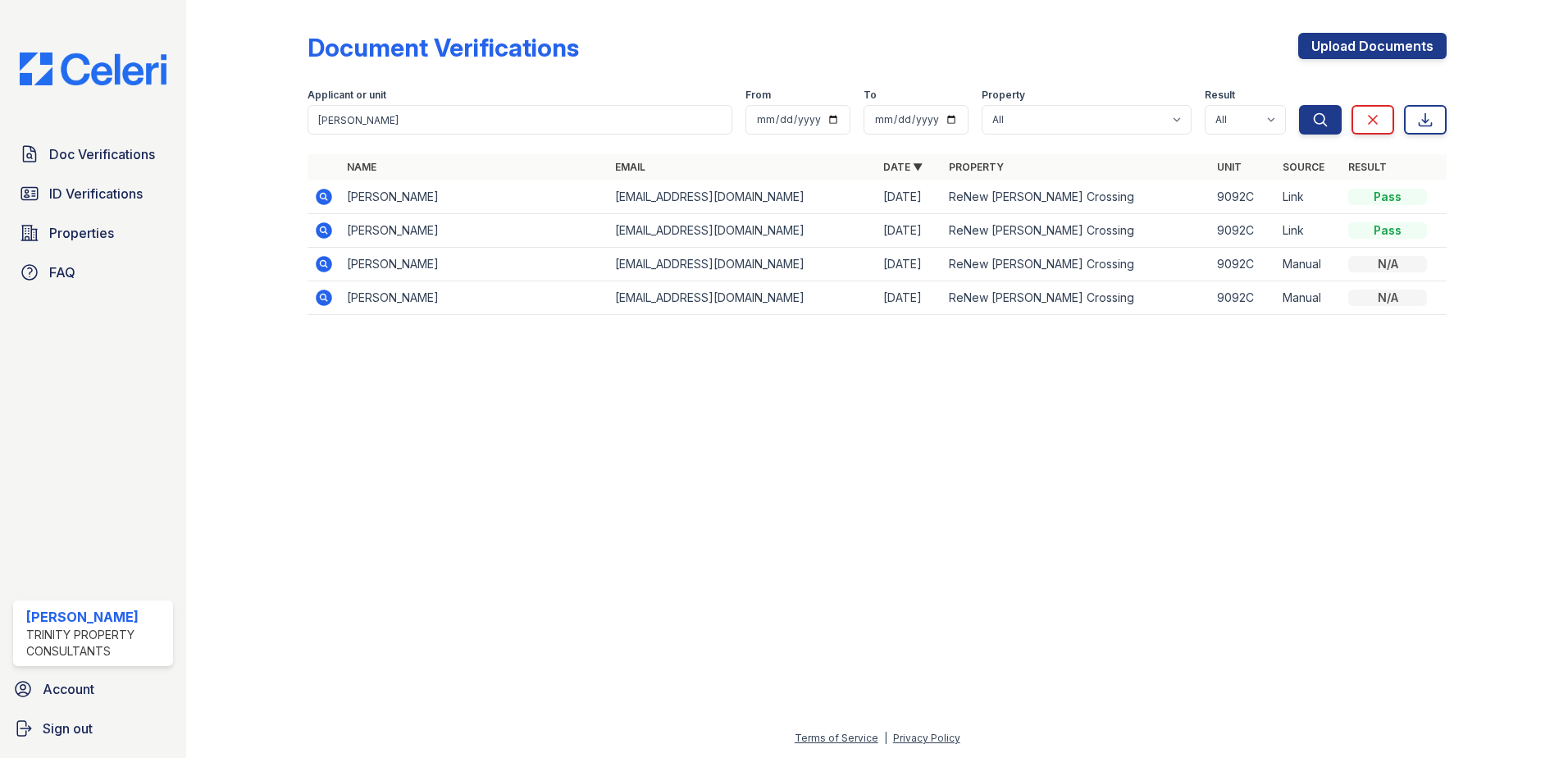
click at [326, 197] on icon at bounding box center [323, 197] width 17 height 17
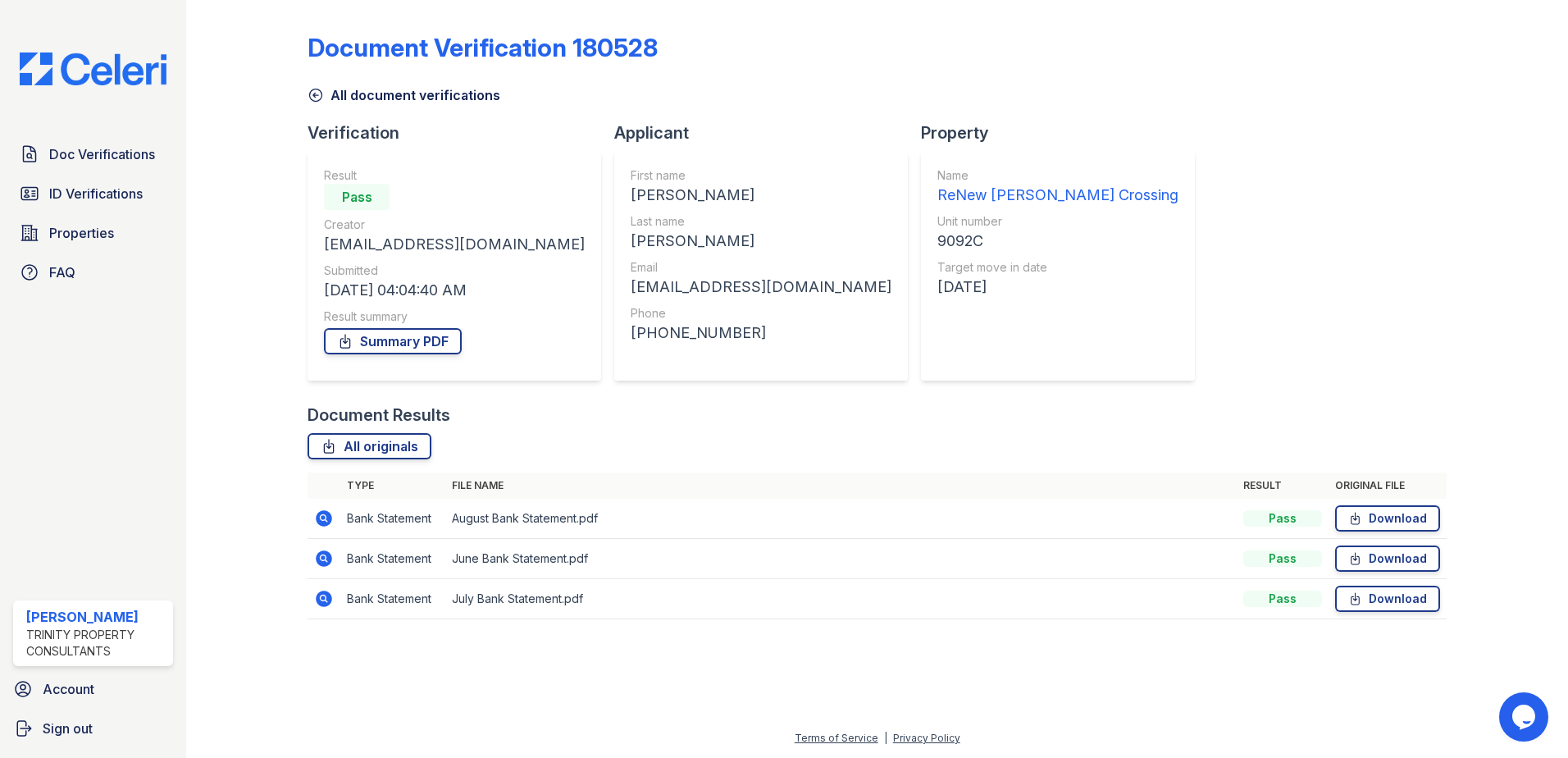
click at [312, 96] on icon at bounding box center [315, 95] width 17 height 17
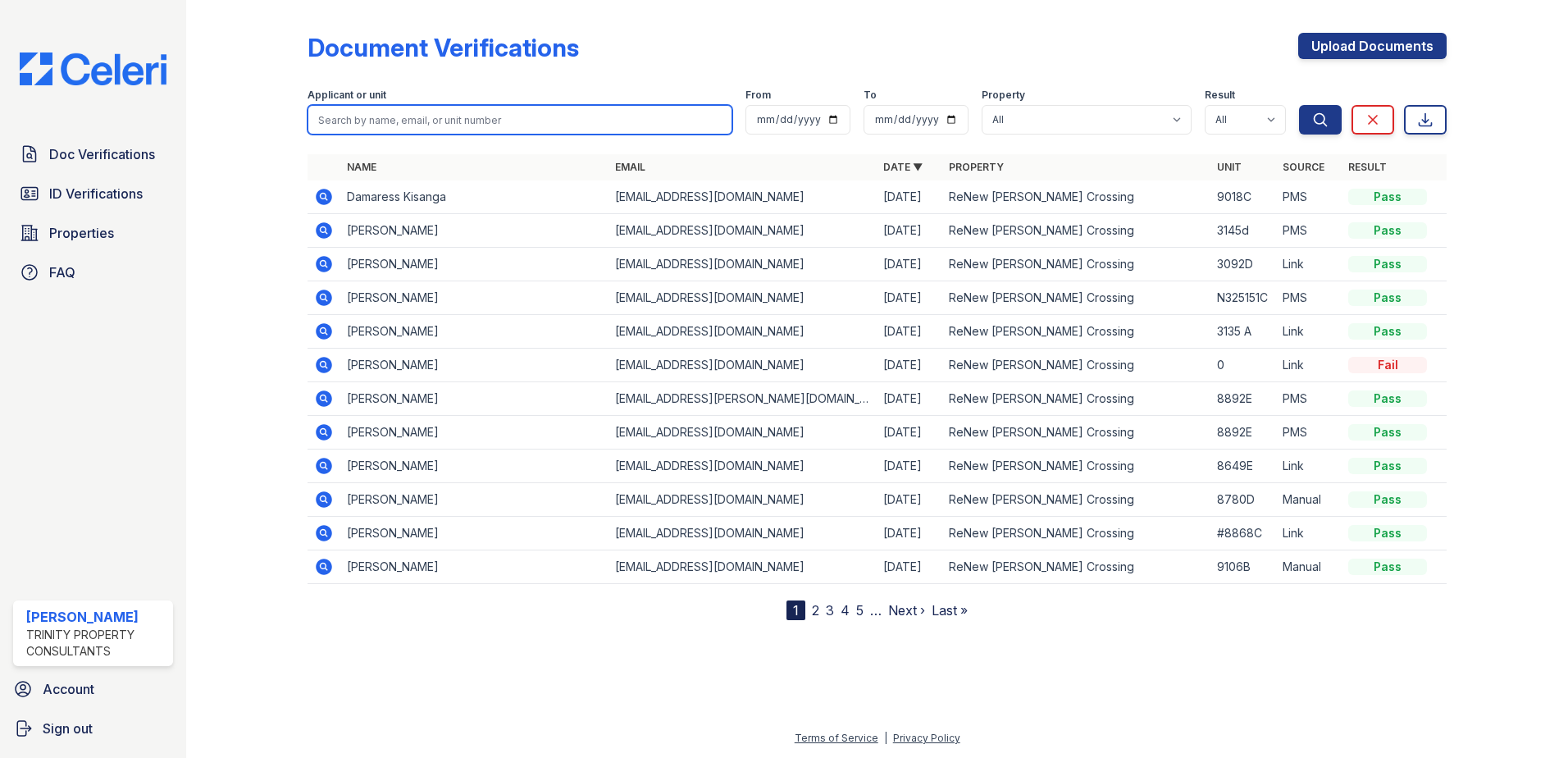
click at [367, 123] on input "search" at bounding box center [520, 120] width 425 height 30
type input "beatty"
click at [1298, 105] on button "Search" at bounding box center [1320, 120] width 42 height 30
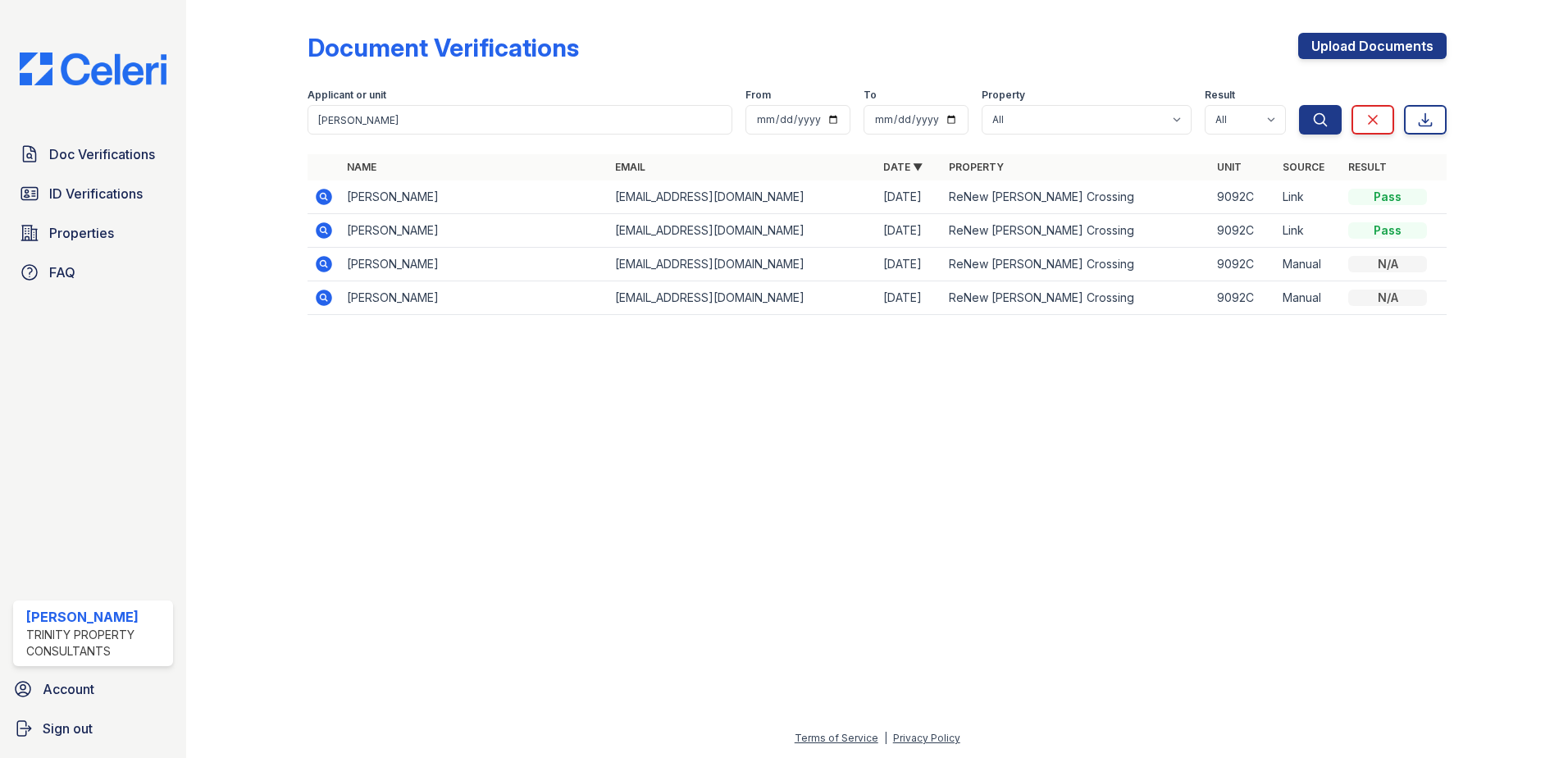
click at [329, 232] on icon at bounding box center [323, 230] width 17 height 17
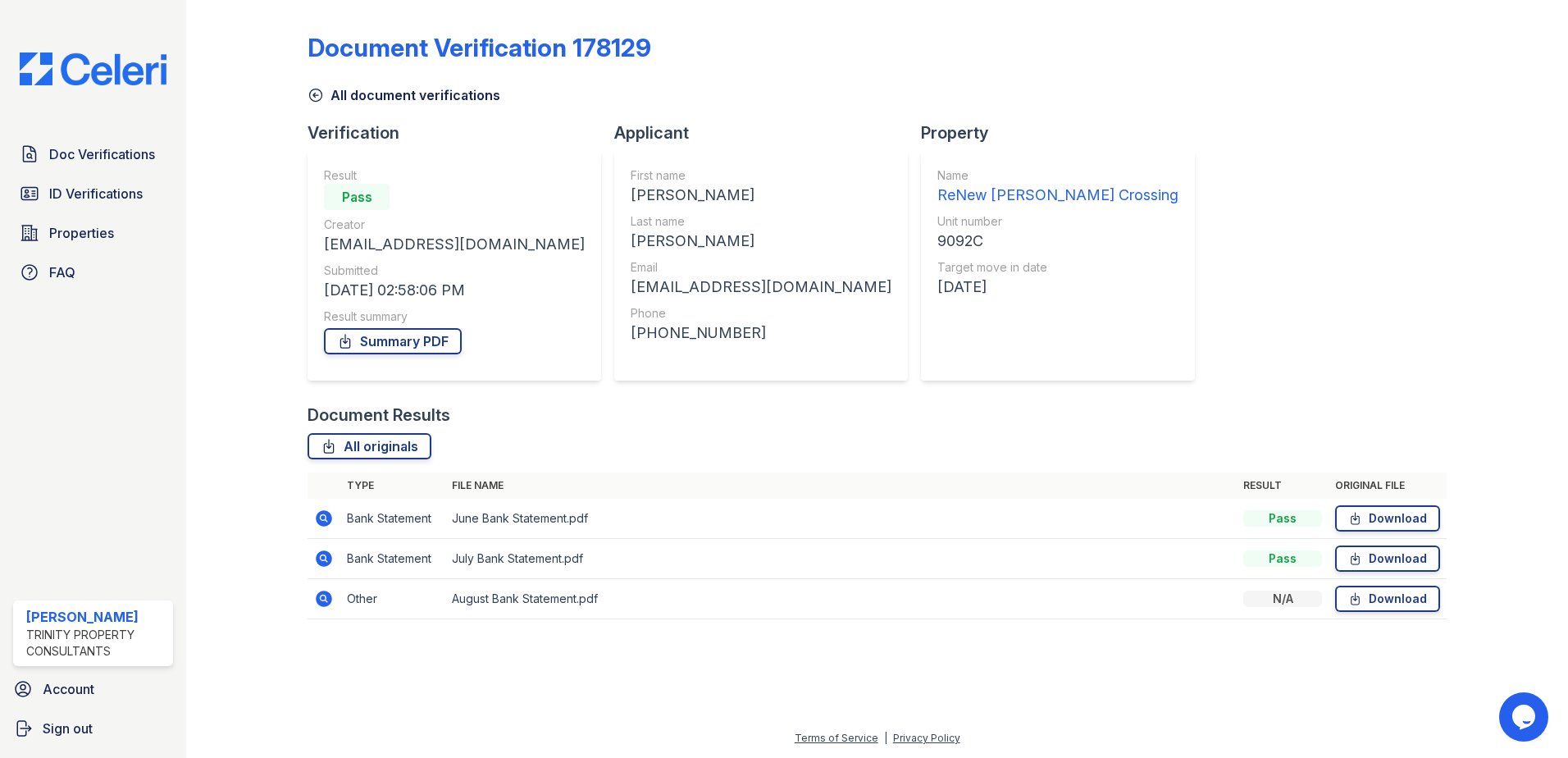
click at [328, 601] on icon at bounding box center [323, 598] width 17 height 17
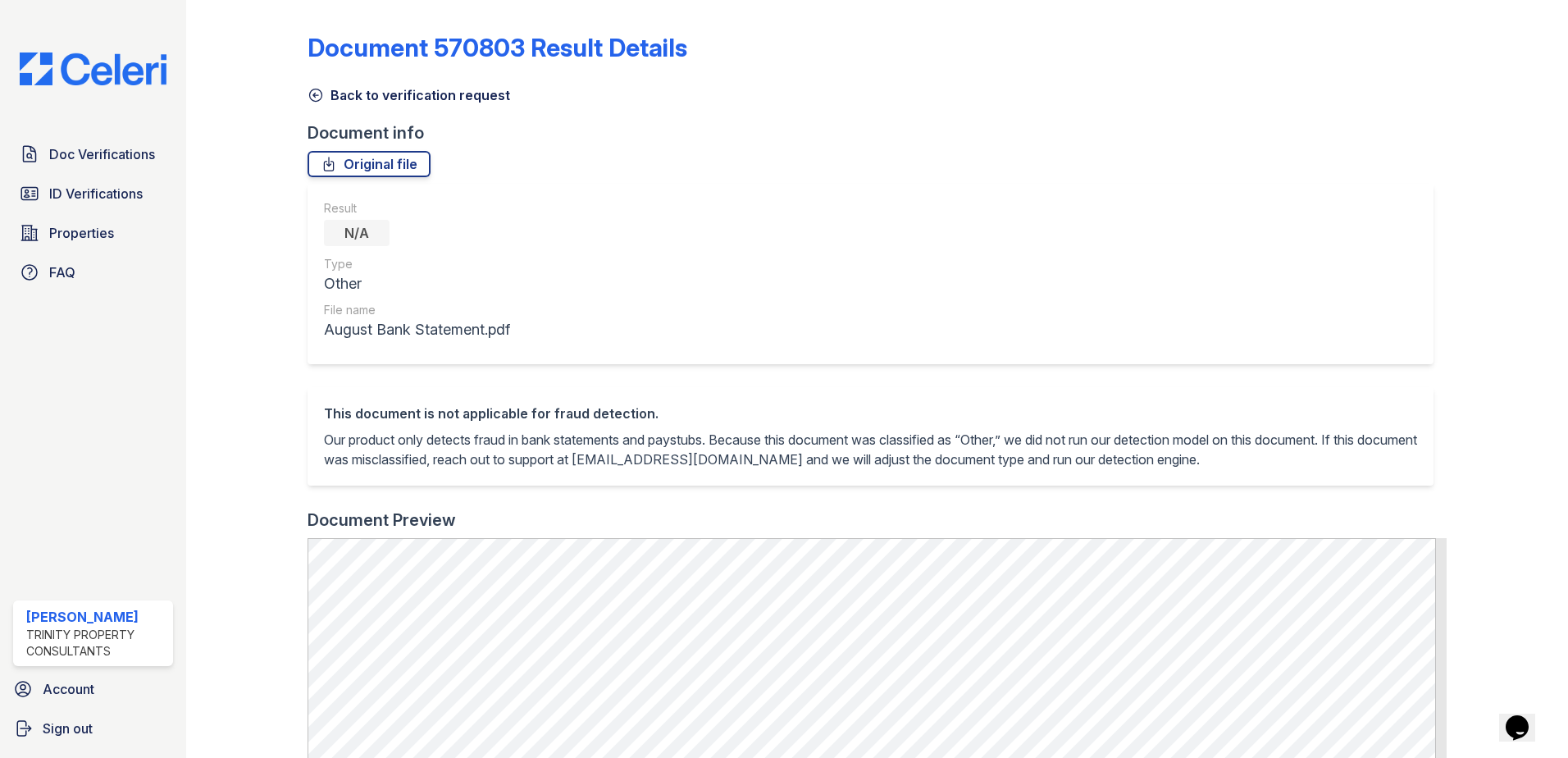
click at [330, 100] on link "Back to verification request" at bounding box center [409, 95] width 203 height 19
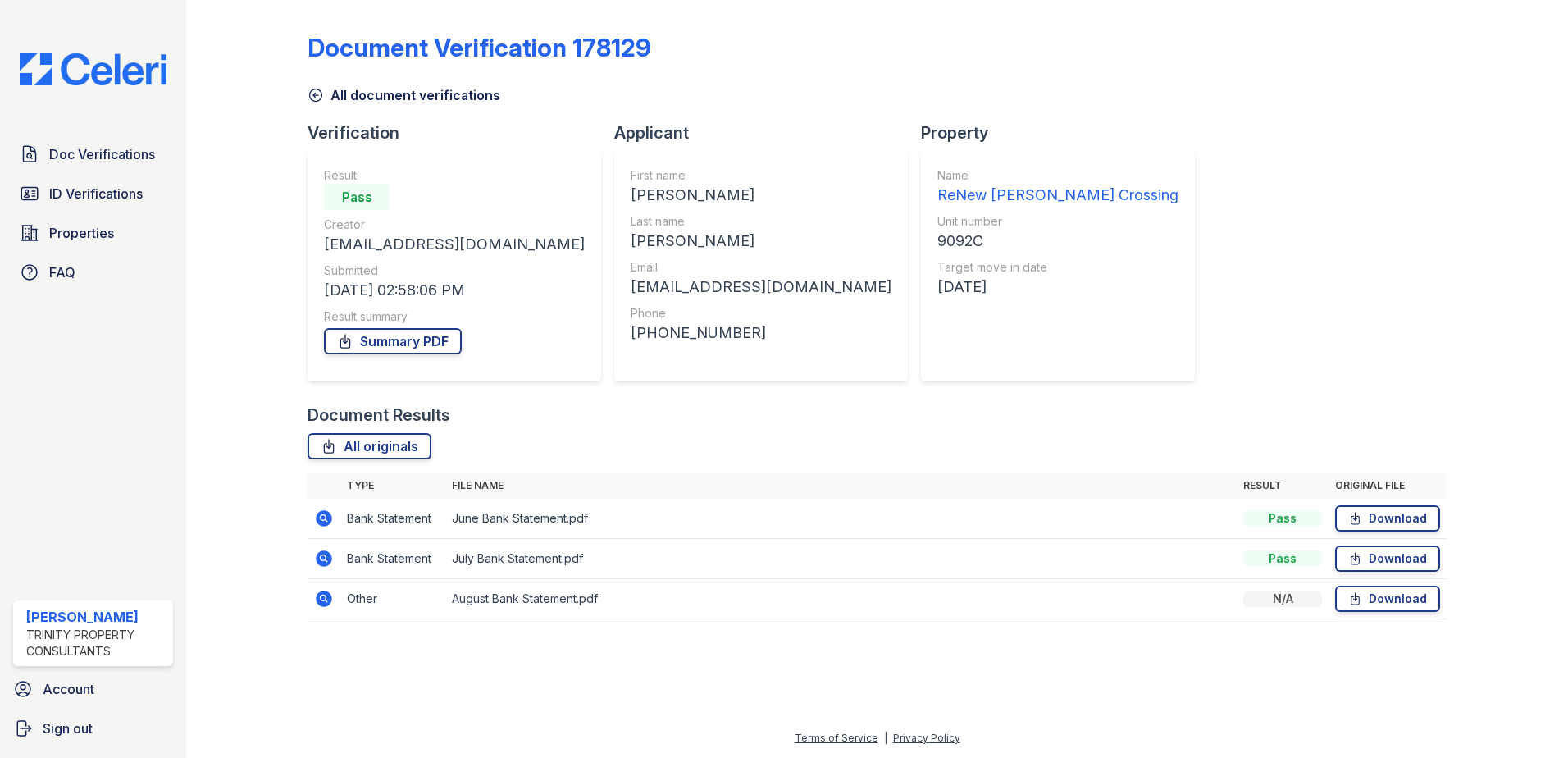
click at [328, 560] on icon at bounding box center [323, 559] width 17 height 17
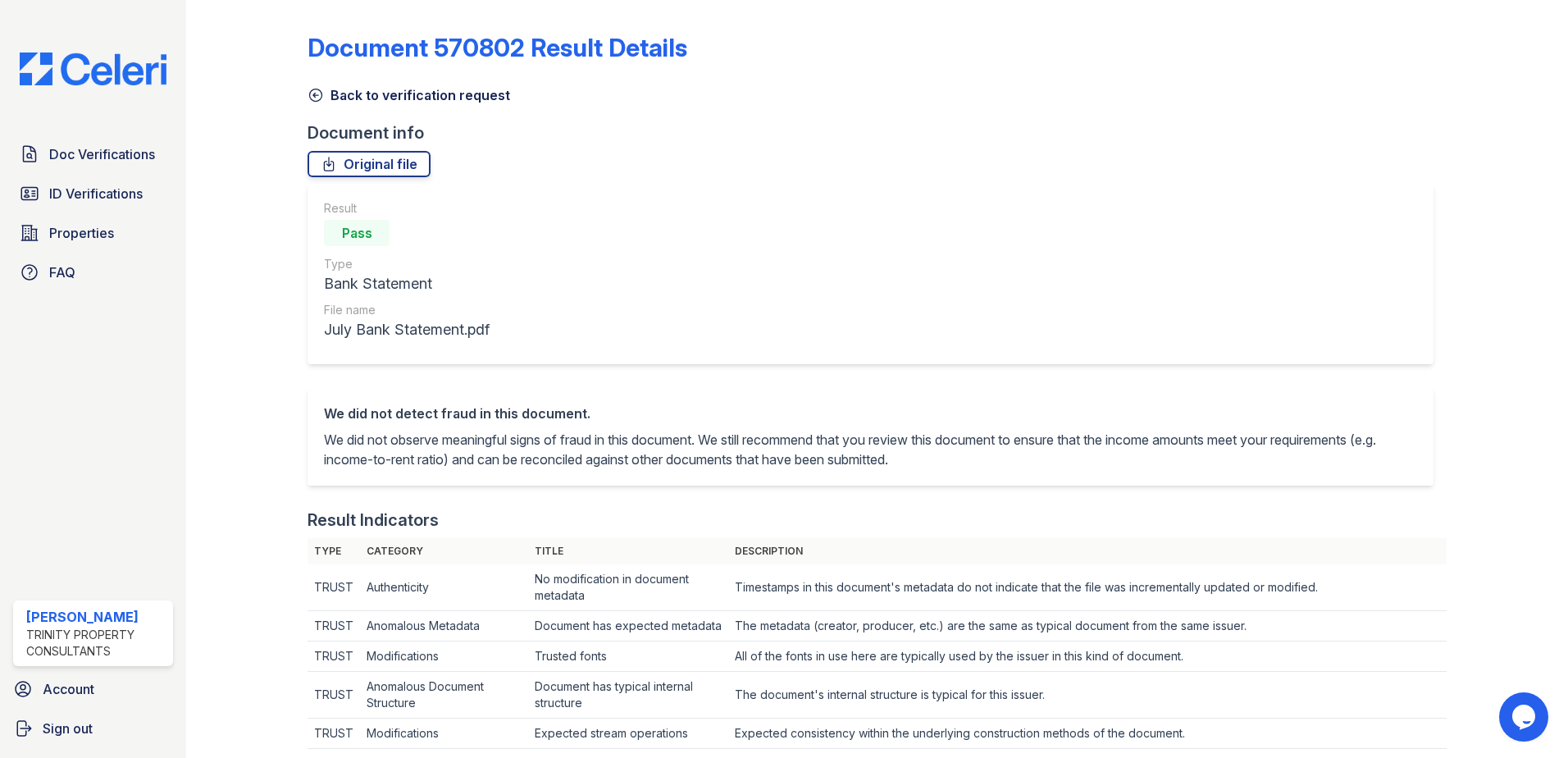
click at [316, 93] on icon at bounding box center [315, 95] width 17 height 17
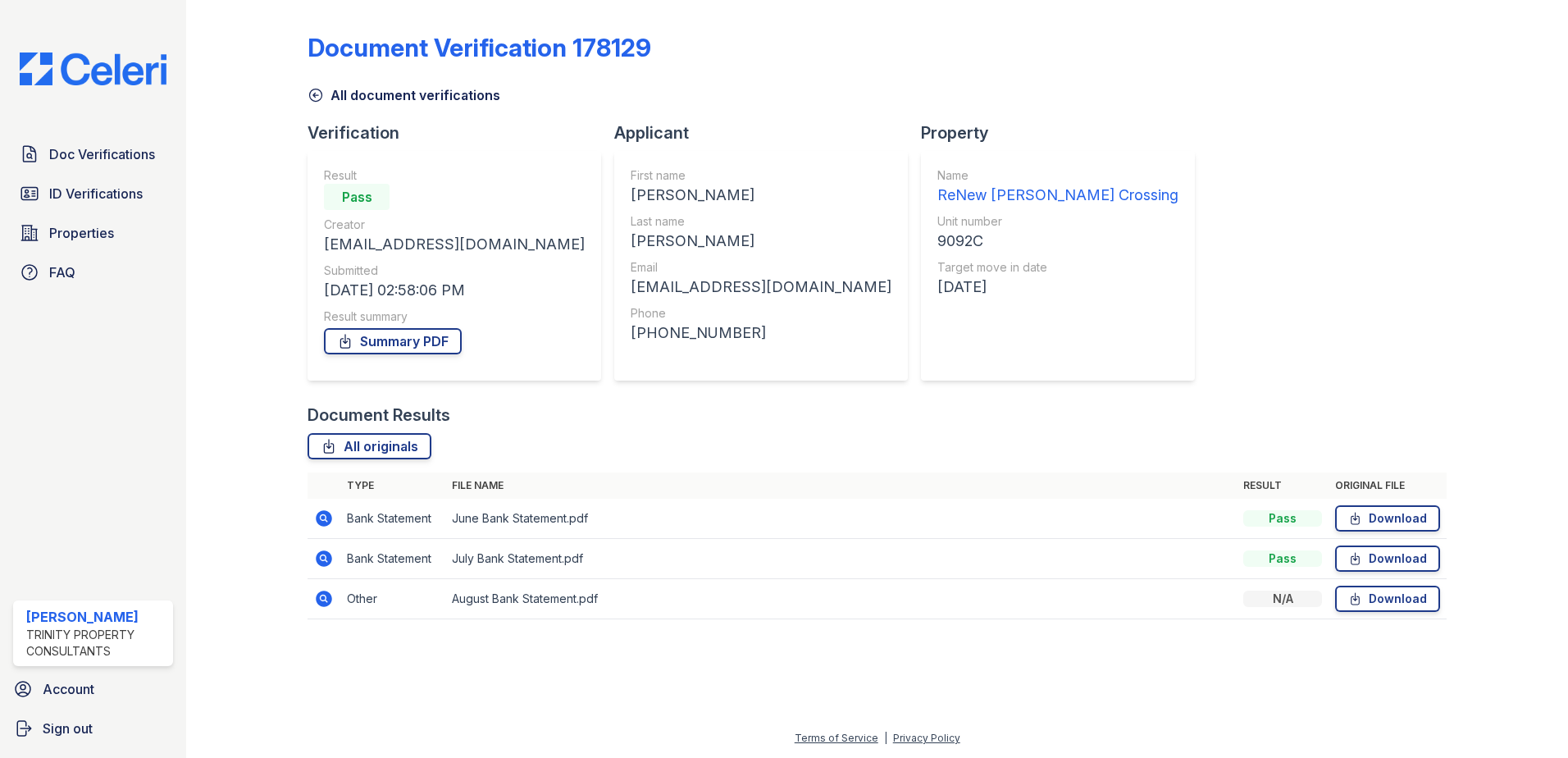
click at [322, 521] on icon at bounding box center [323, 518] width 17 height 17
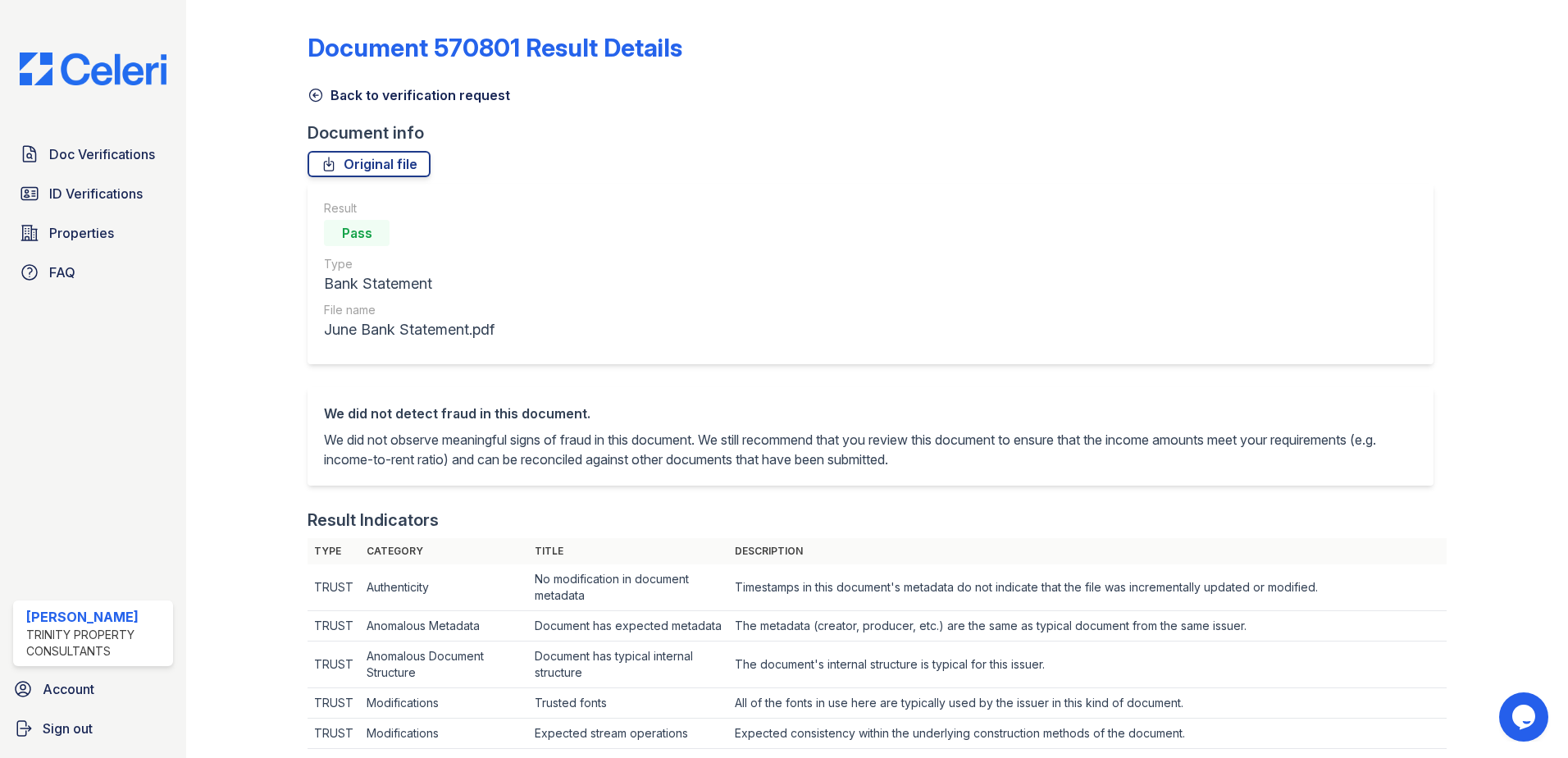
click at [320, 101] on icon at bounding box center [315, 95] width 17 height 17
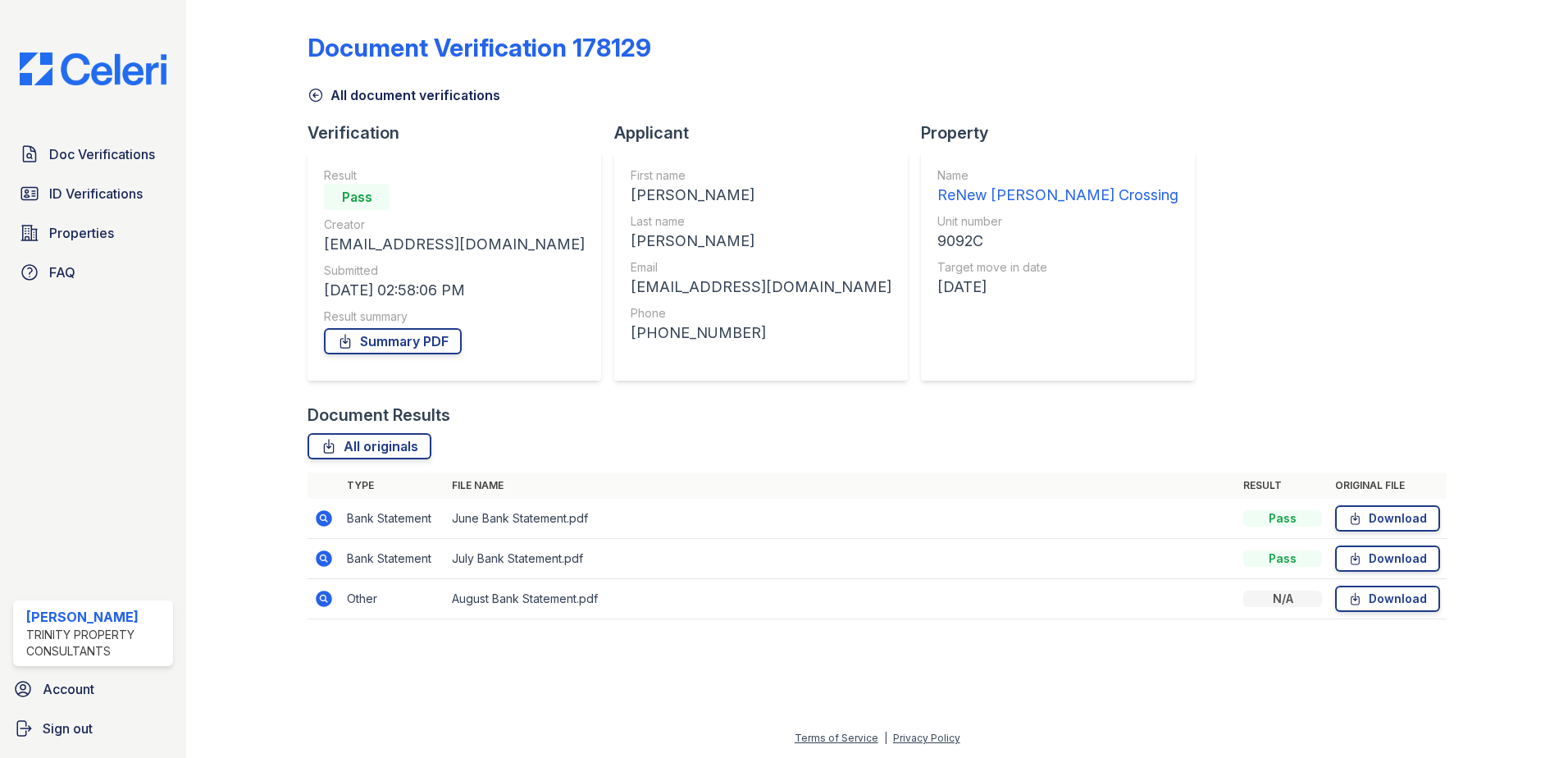
click at [320, 598] on icon at bounding box center [323, 598] width 17 height 17
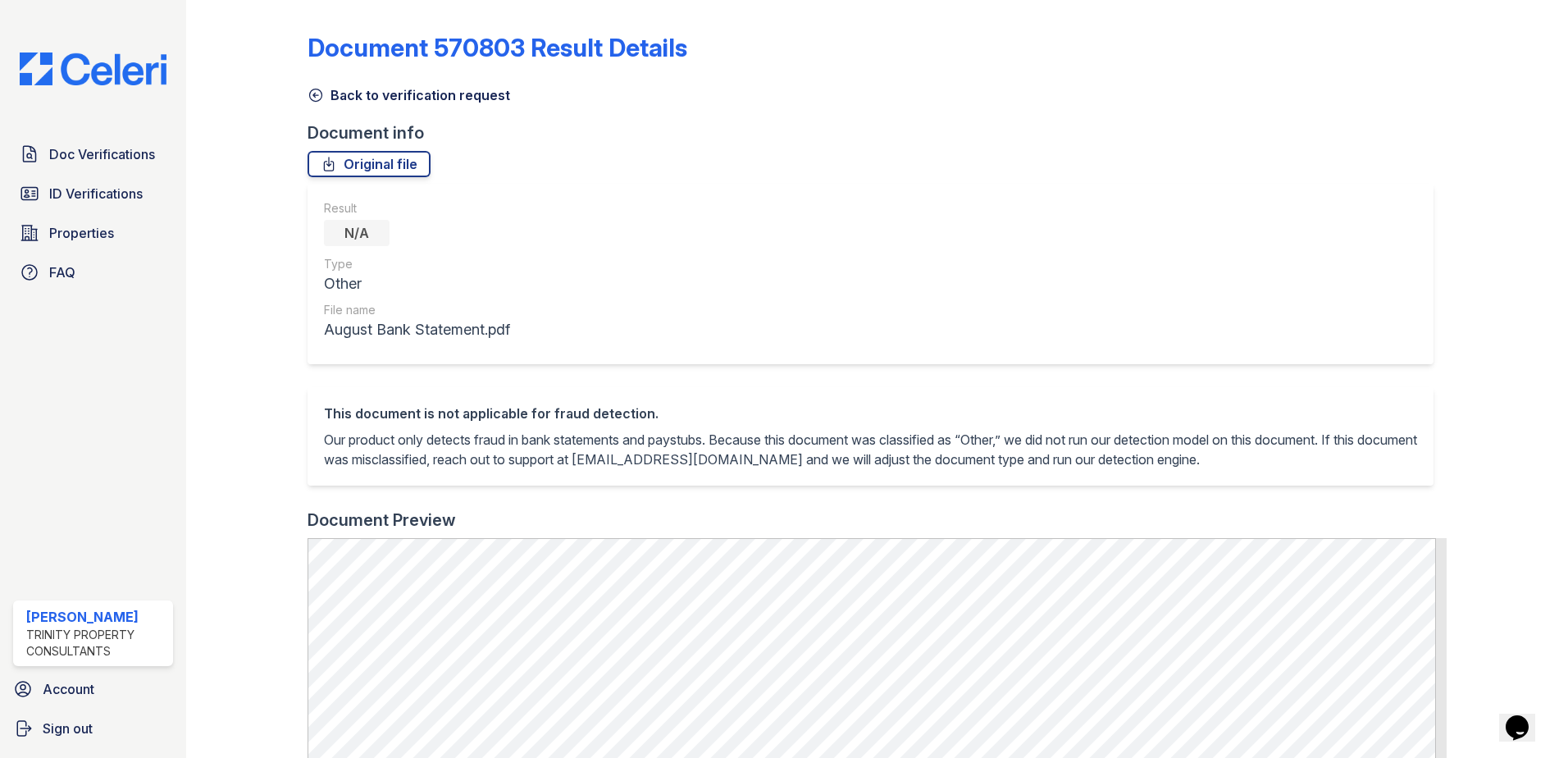
click at [320, 98] on icon at bounding box center [315, 95] width 17 height 17
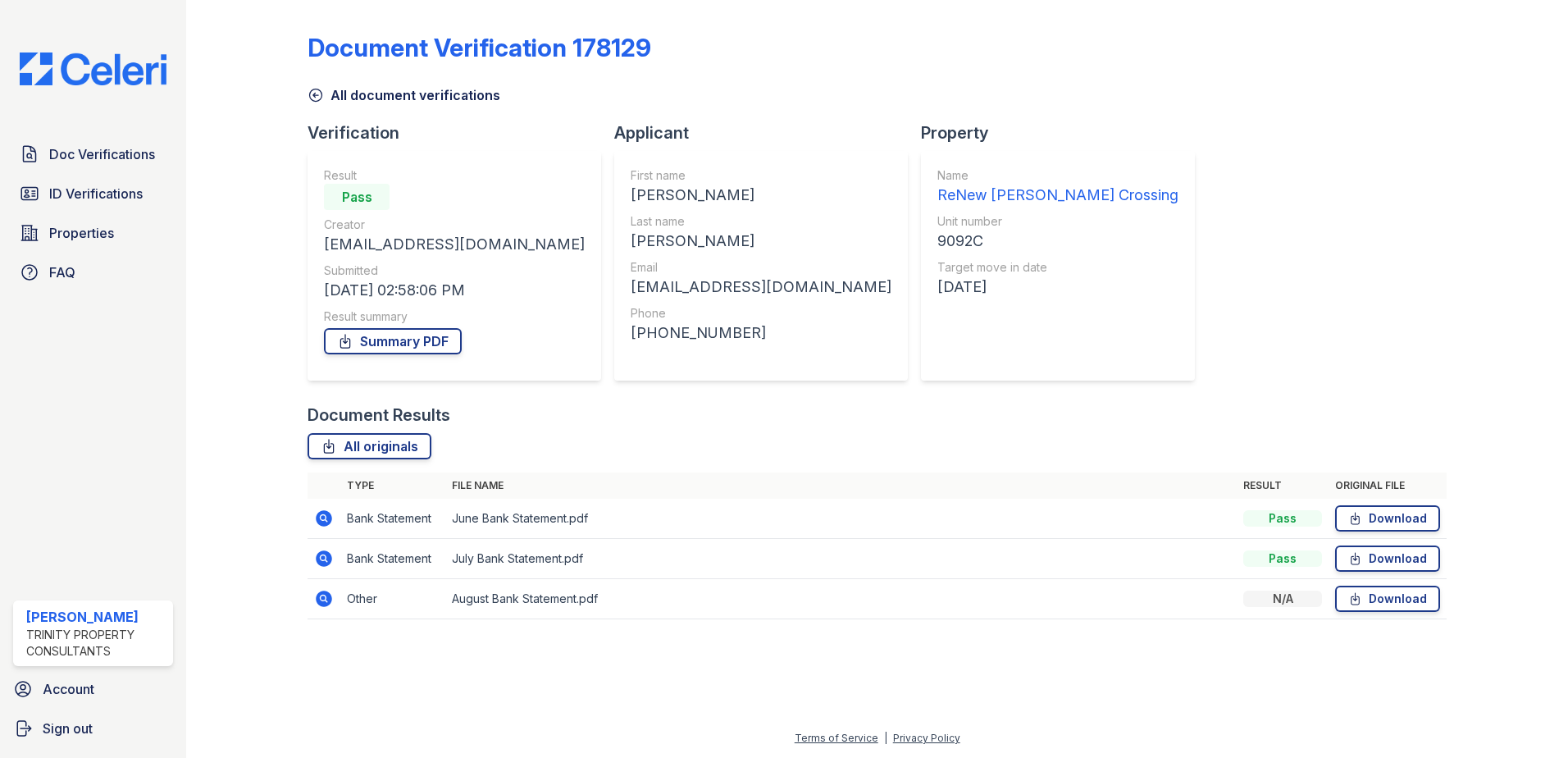
click at [316, 98] on icon at bounding box center [315, 95] width 17 height 17
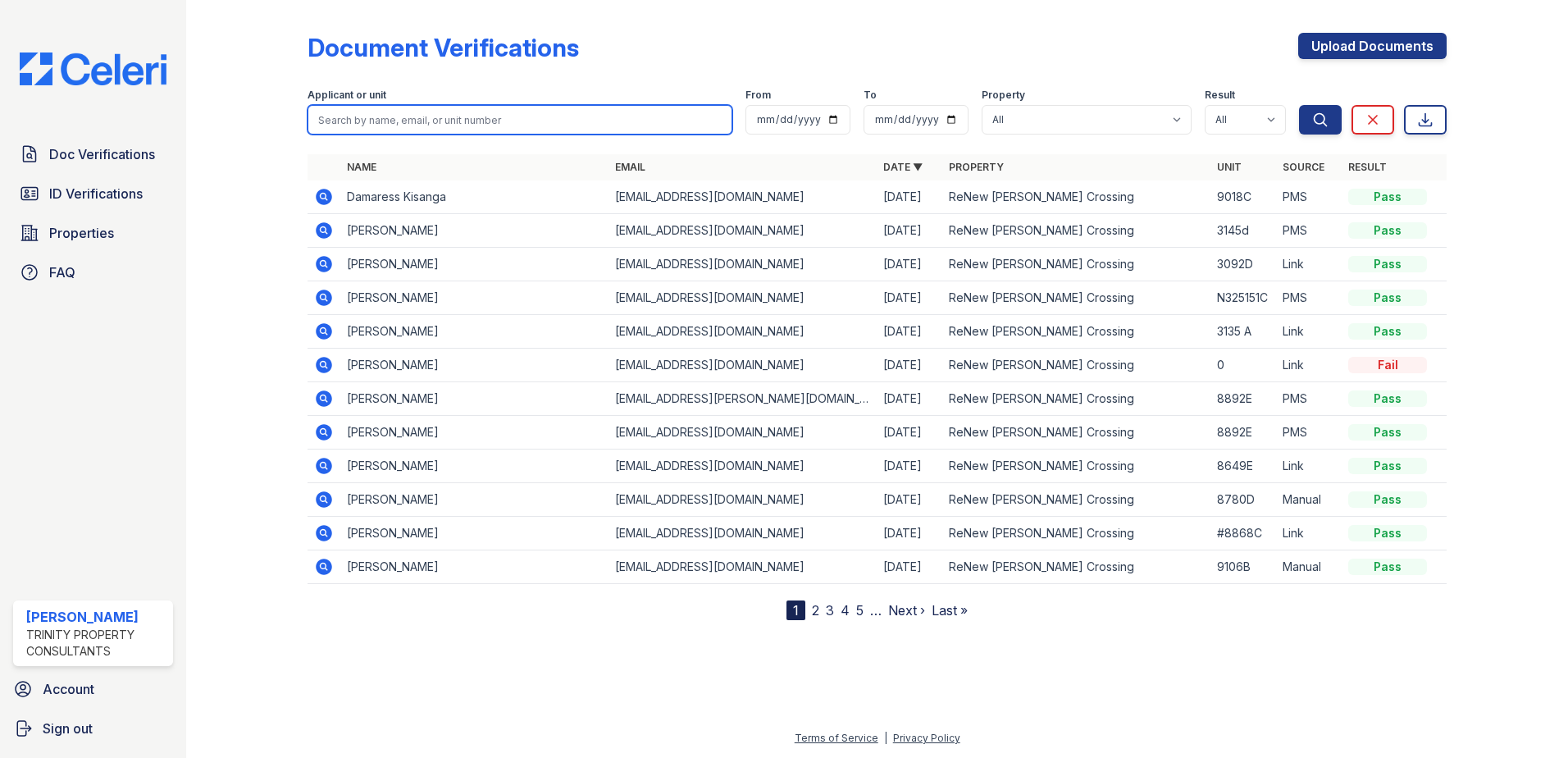
click at [359, 109] on input "search" at bounding box center [520, 120] width 425 height 30
drag, startPoint x: 359, startPoint y: 109, endPoint x: 337, endPoint y: 120, distance: 24.6
click at [337, 120] on input "search" at bounding box center [520, 120] width 425 height 30
type input "beatty"
click at [1298, 105] on button "Search" at bounding box center [1320, 120] width 42 height 30
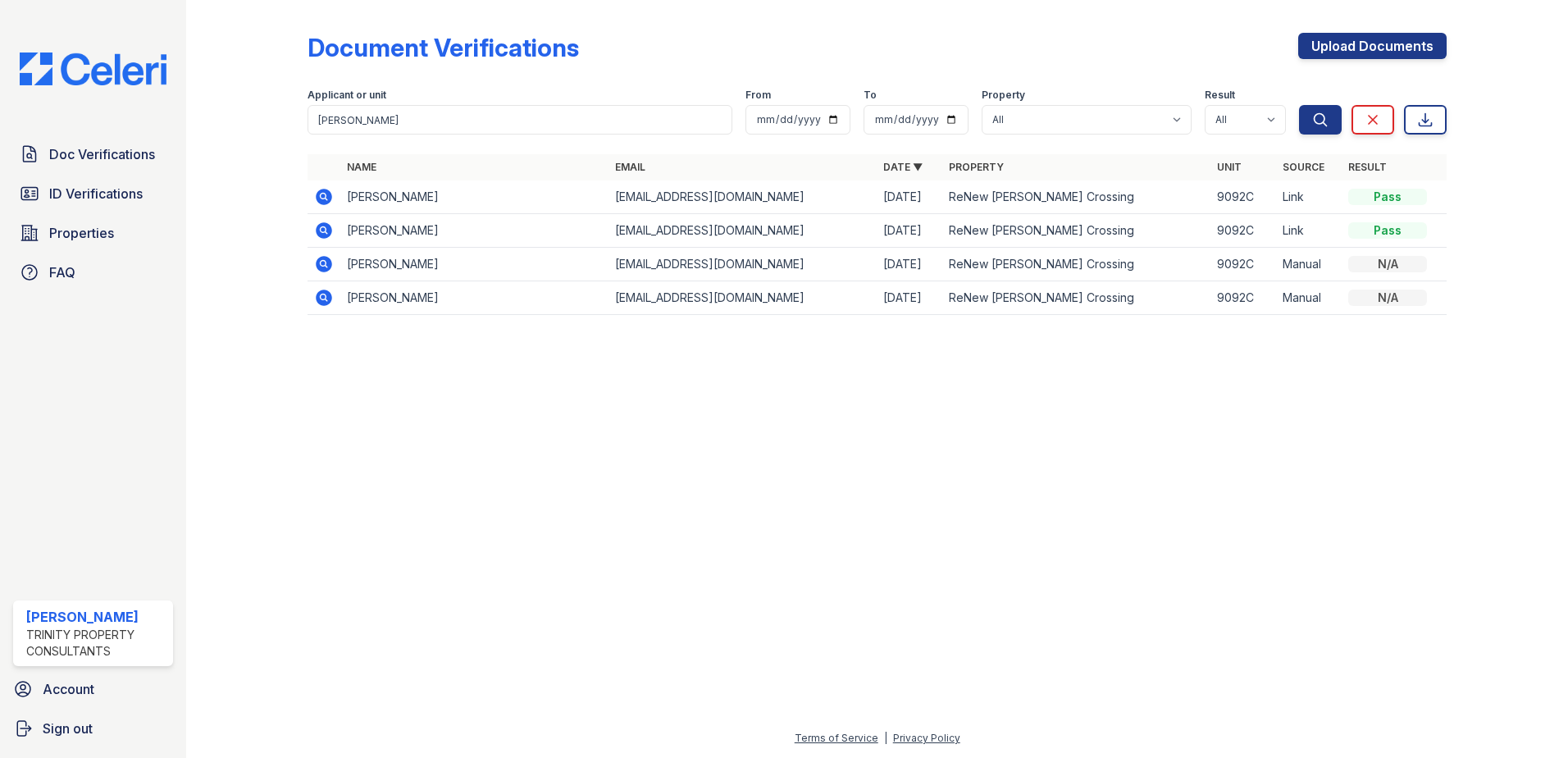
click at [321, 264] on icon at bounding box center [323, 264] width 19 height 19
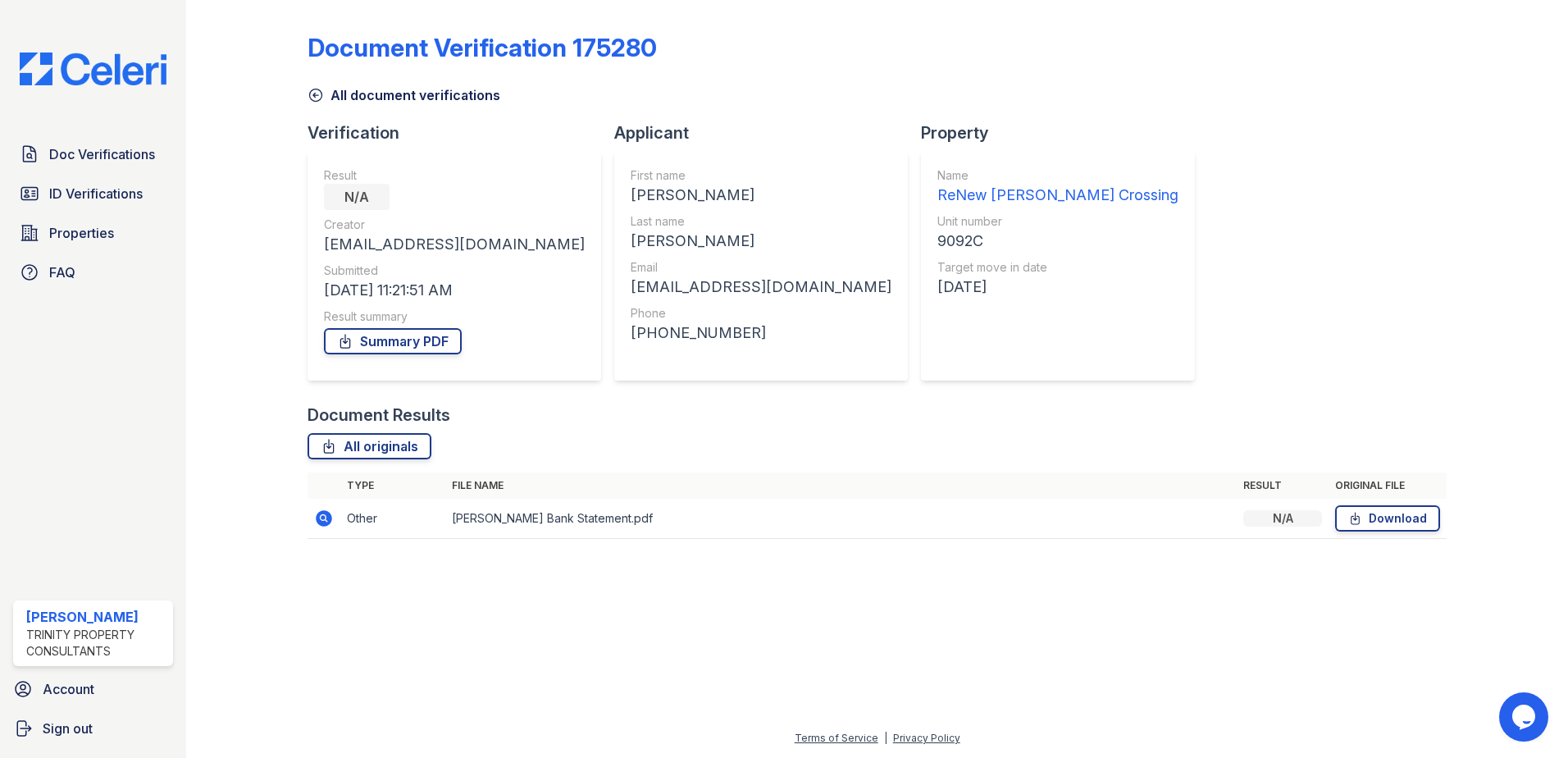
click at [313, 100] on icon at bounding box center [316, 95] width 12 height 12
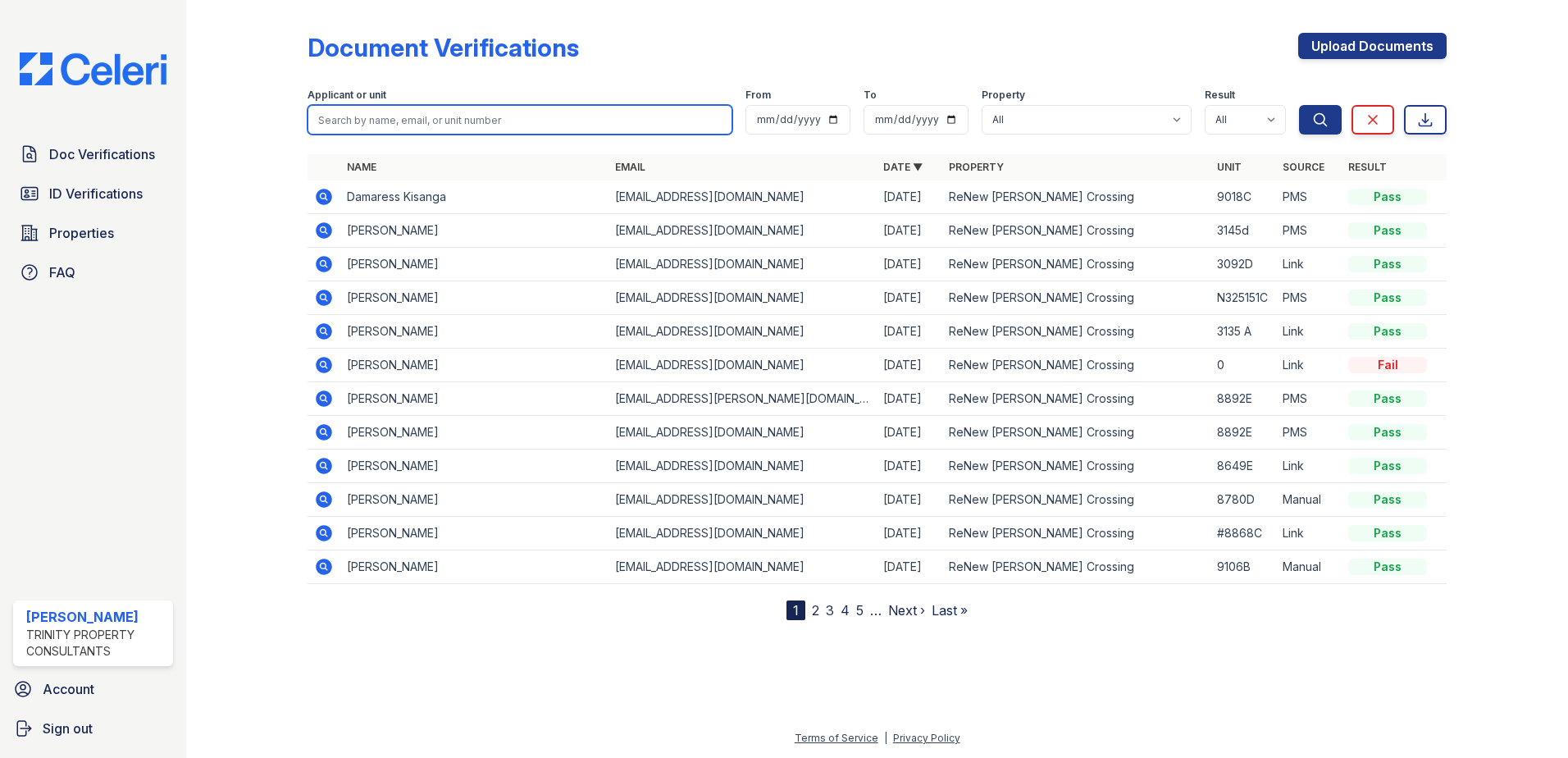
paste input "Ntumsi"
type input "N"
type input "[PERSON_NAME]"
click at [1298, 105] on button "Search" at bounding box center [1320, 120] width 42 height 30
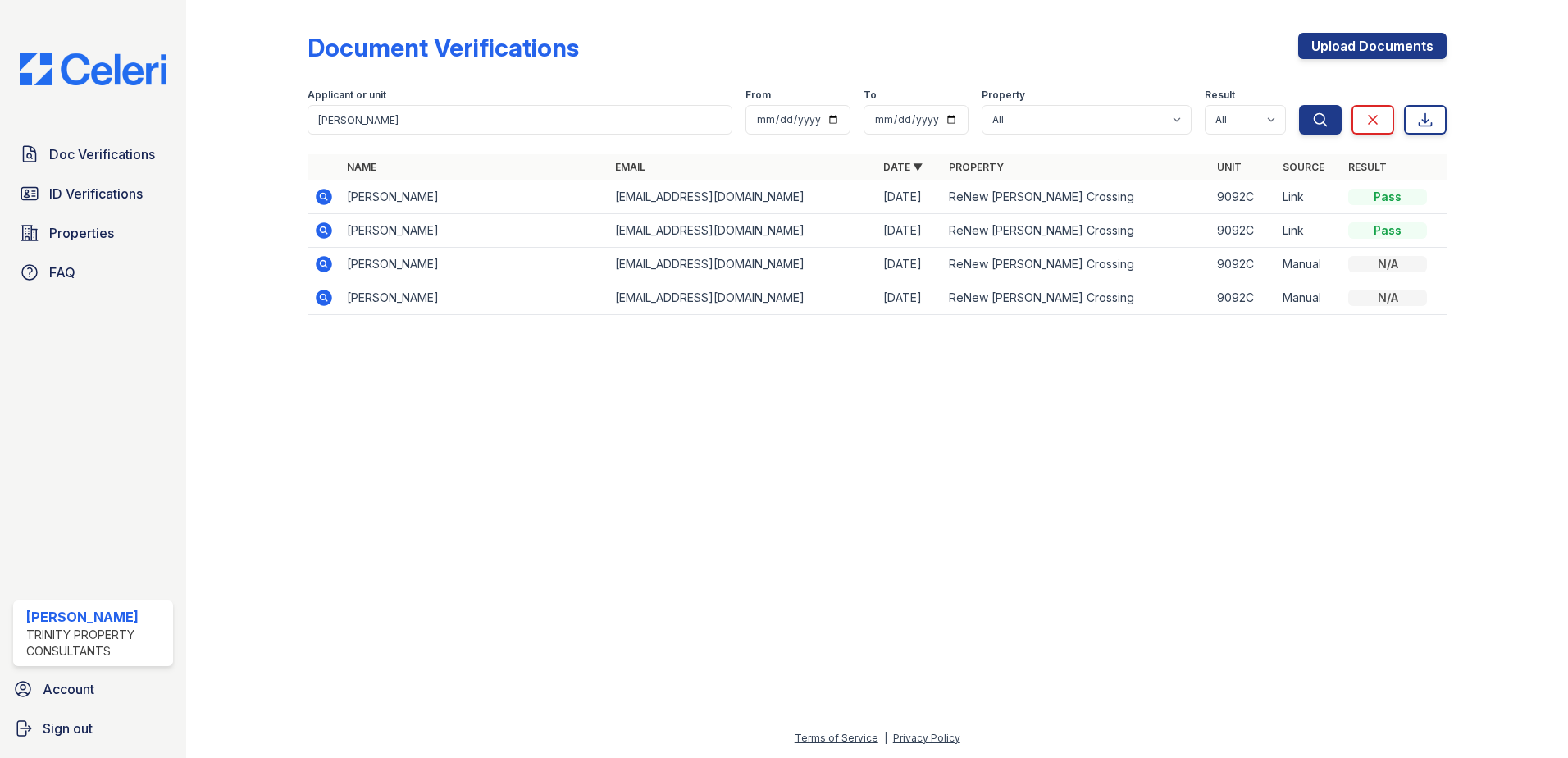
click at [333, 195] on icon at bounding box center [323, 197] width 19 height 19
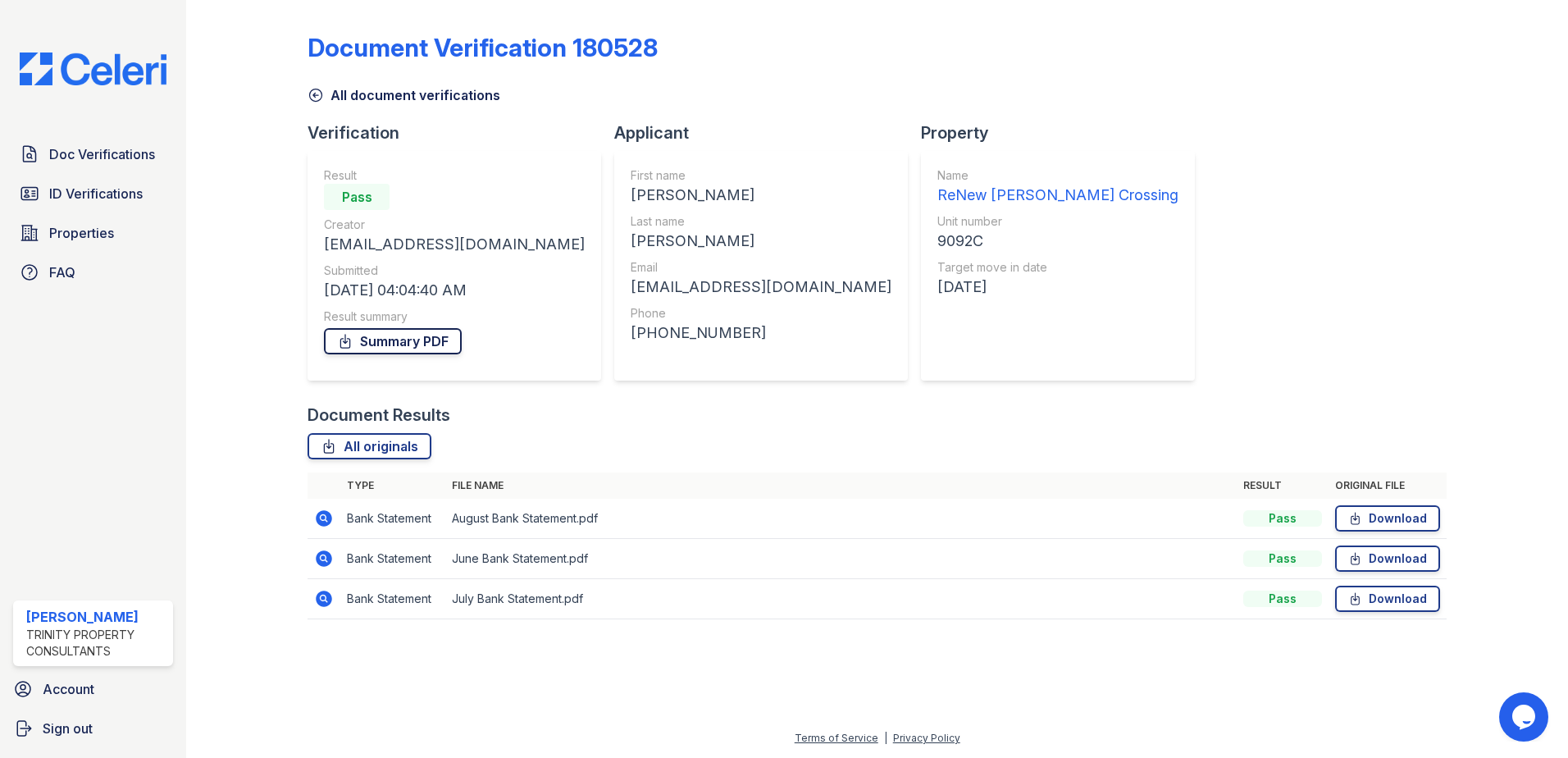
click at [361, 347] on link "Summary PDF" at bounding box center [393, 341] width 137 height 26
click at [313, 99] on icon at bounding box center [315, 95] width 17 height 17
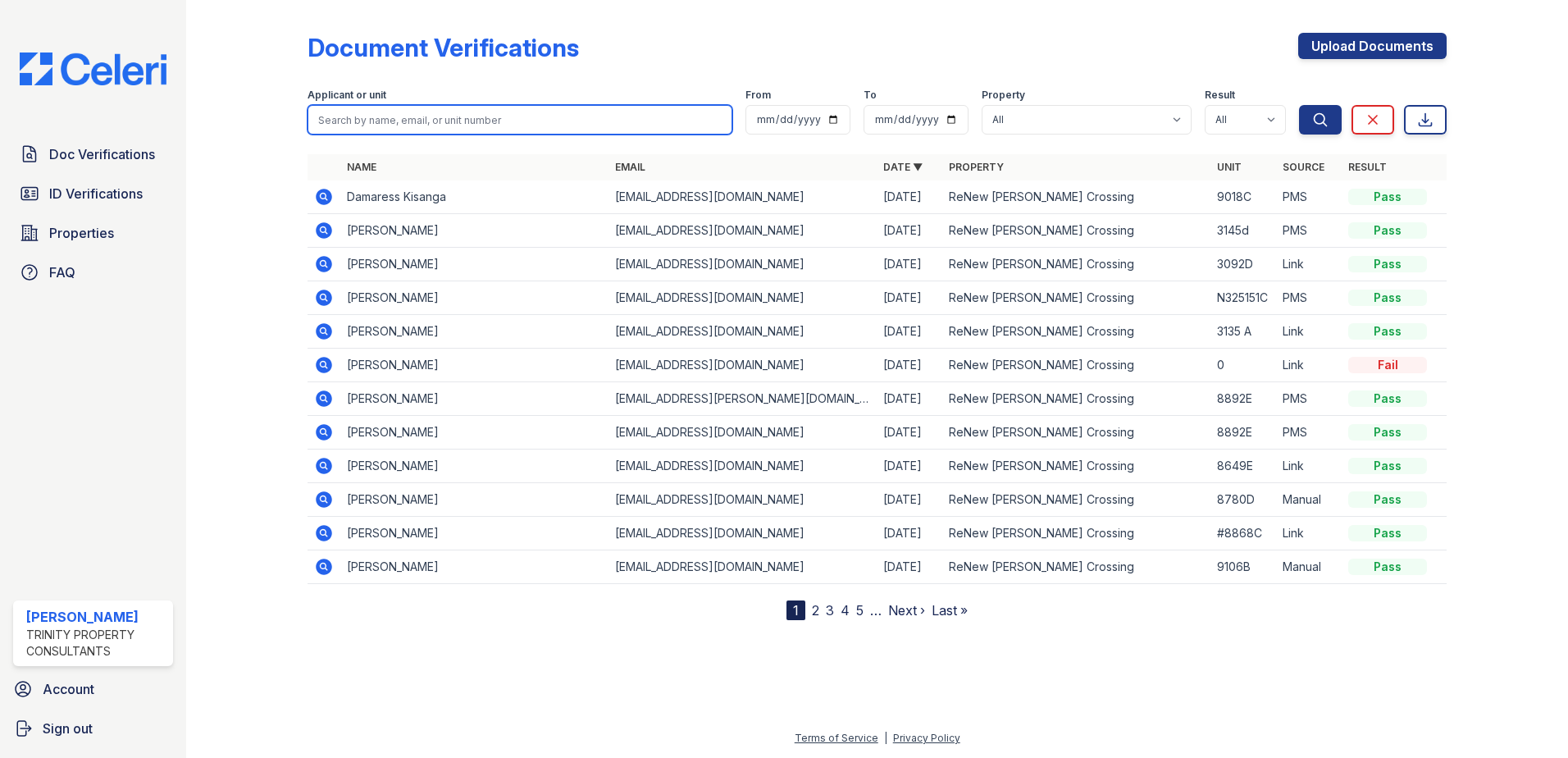
click at [459, 134] on input "search" at bounding box center [520, 120] width 425 height 30
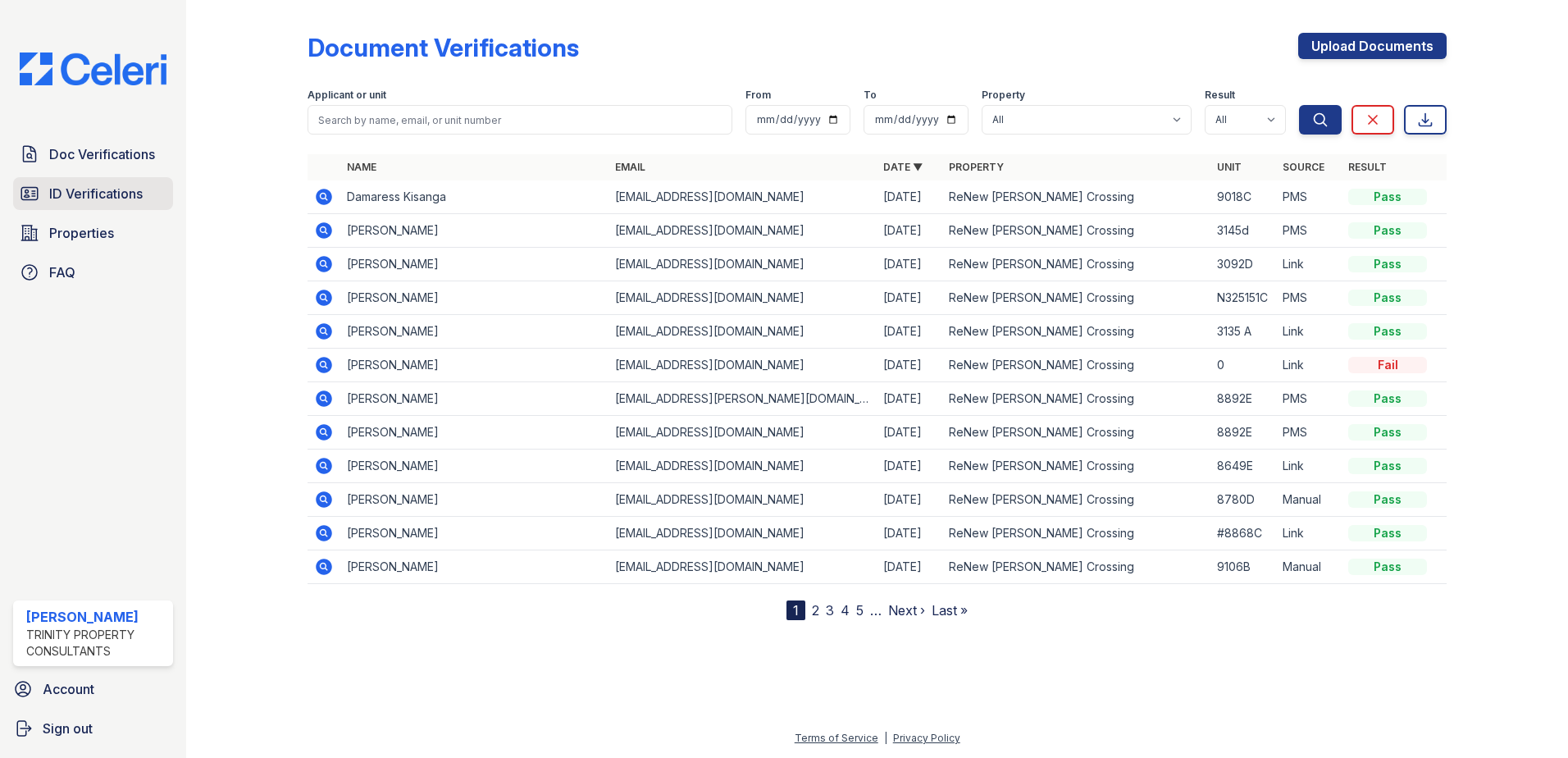
click at [89, 196] on span "ID Verifications" at bounding box center [96, 193] width 93 height 19
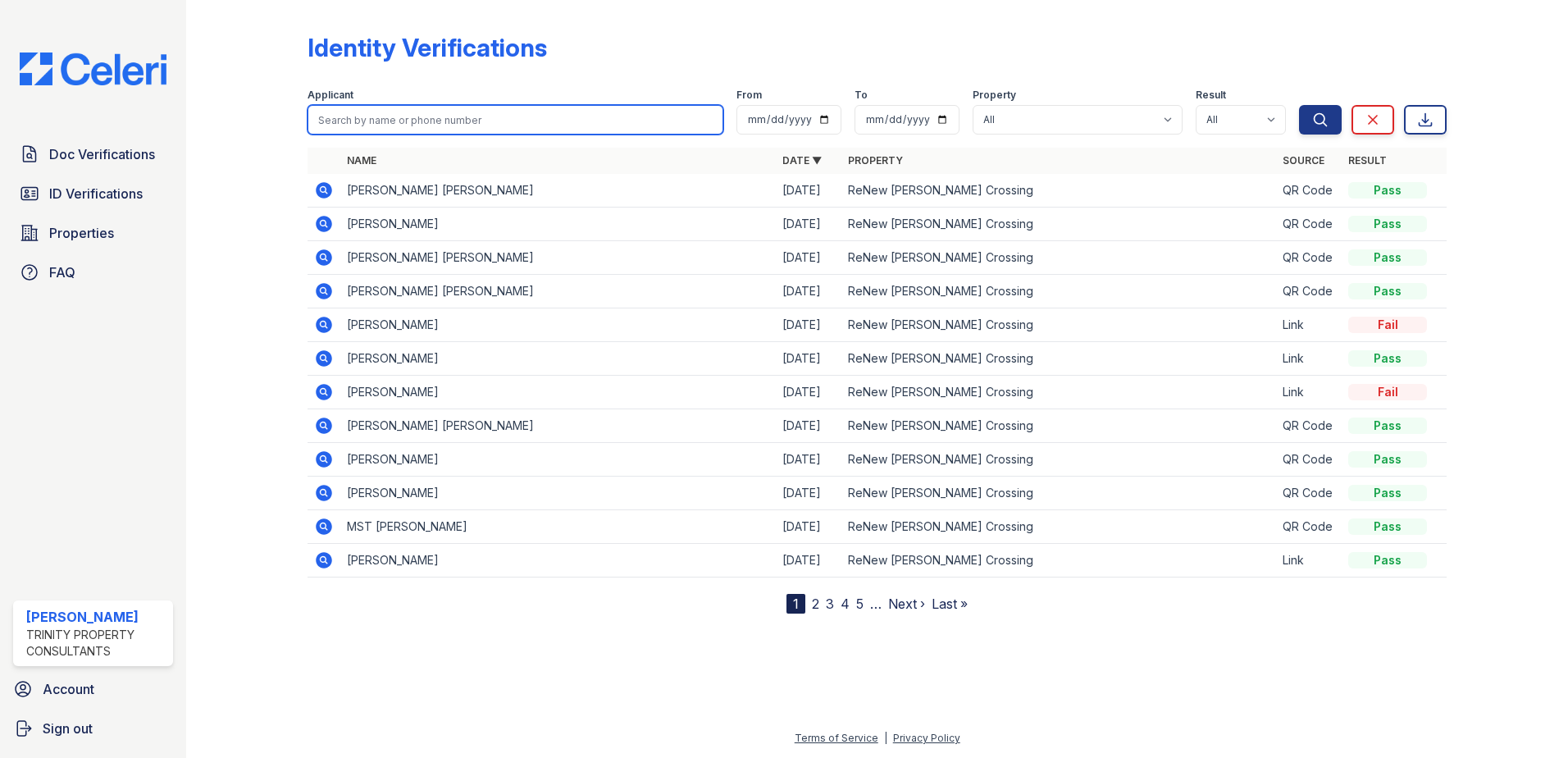
click at [387, 122] on input "search" at bounding box center [515, 120] width 416 height 30
type input "beatty"
click at [1298, 105] on button "Search" at bounding box center [1320, 120] width 42 height 30
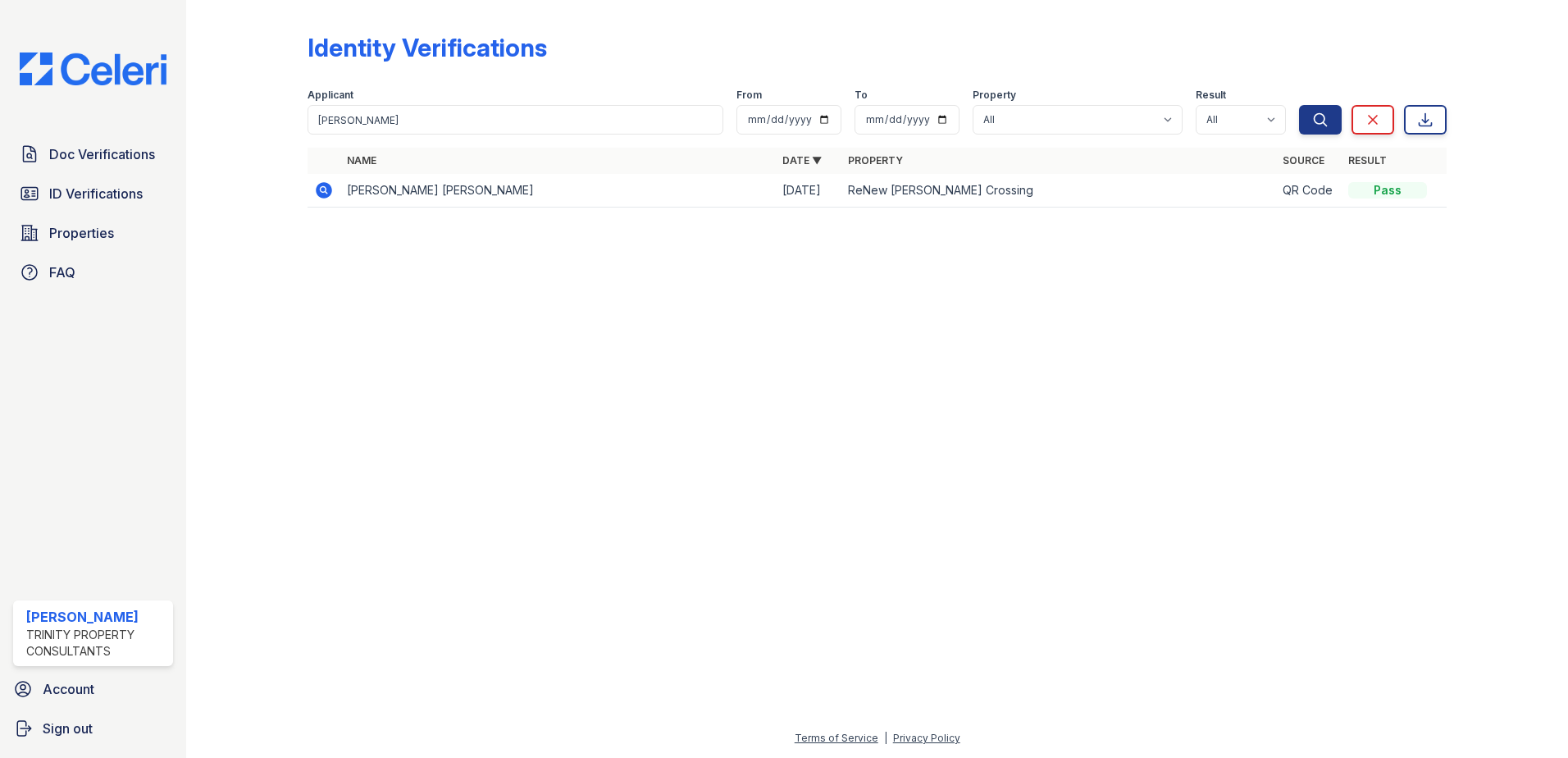
click at [324, 190] on icon at bounding box center [322, 189] width 4 height 4
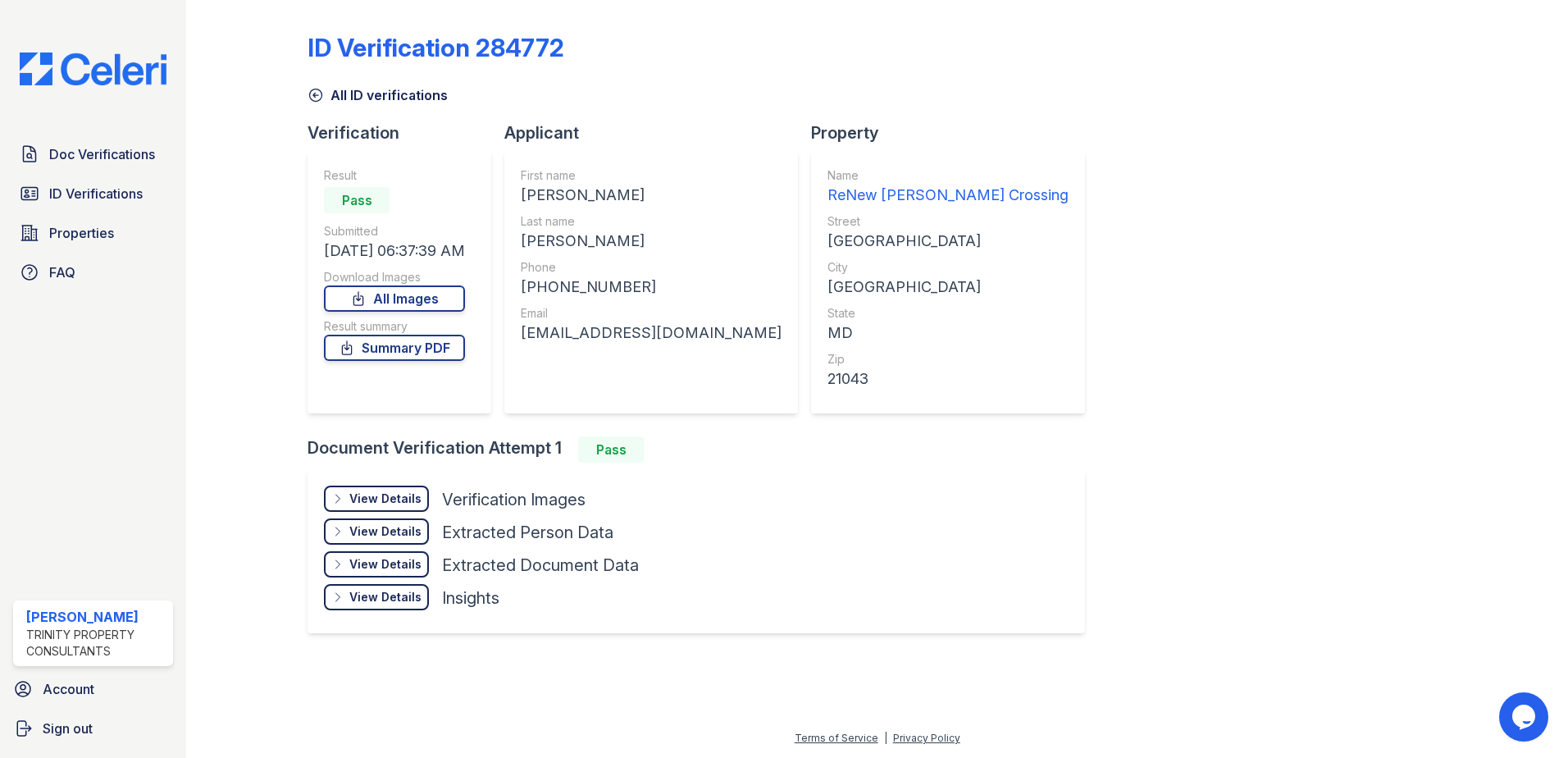
click at [404, 496] on div "View Details" at bounding box center [386, 499] width 72 height 17
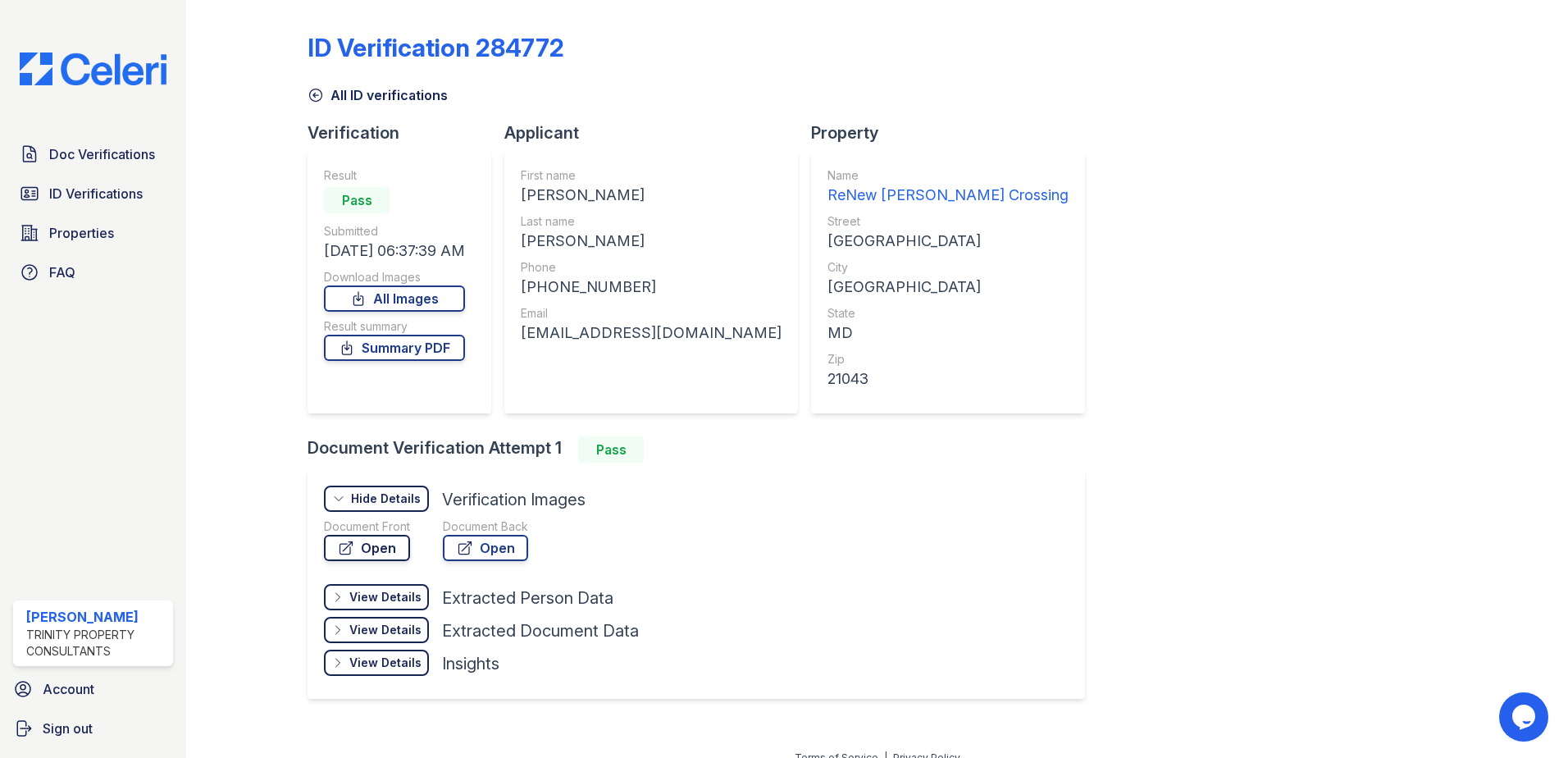
click at [363, 544] on link "Open" at bounding box center [367, 548] width 86 height 26
click at [396, 341] on link "Summary PDF" at bounding box center [395, 348] width 141 height 26
